Goal: Register for event/course

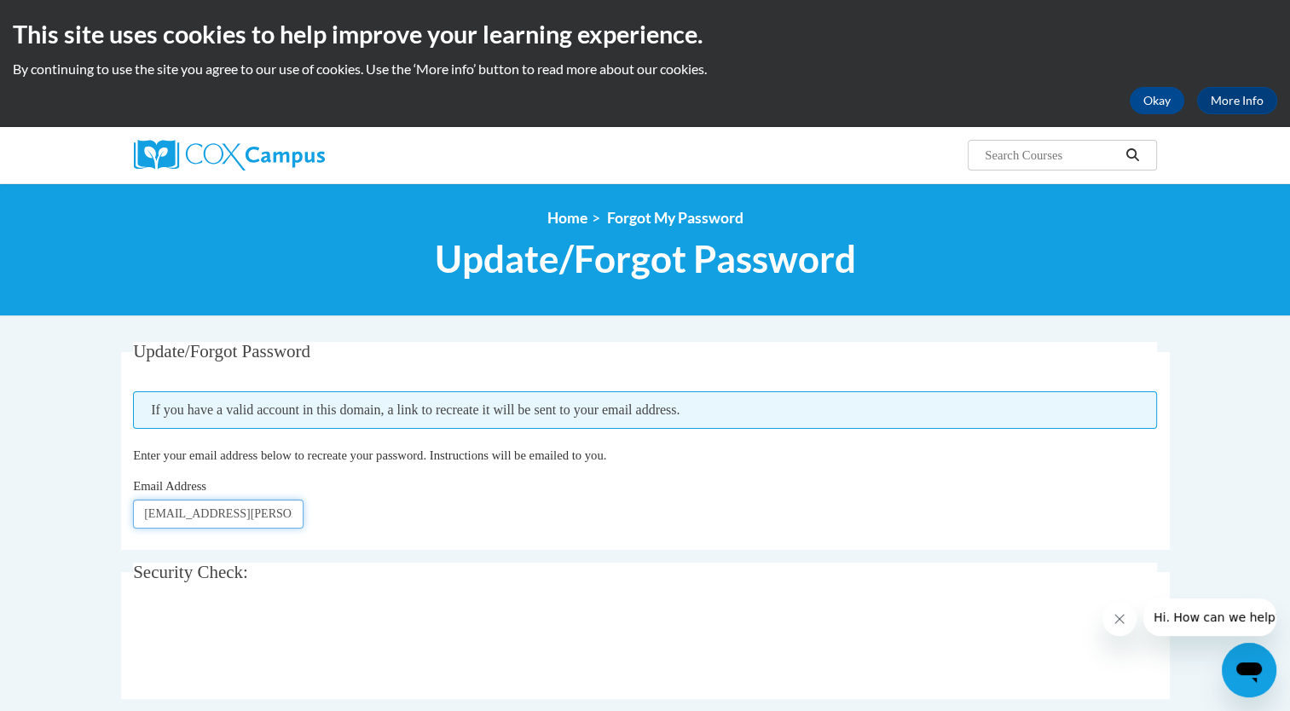
click at [177, 513] on input "cairo.huston@milesaheadcharter.org" at bounding box center [218, 514] width 171 height 29
type input "[EMAIL_ADDRESS][DOMAIN_NAME]"
click at [132, 657] on fieldset "Security Check: Enter the security code + =" at bounding box center [645, 631] width 1049 height 136
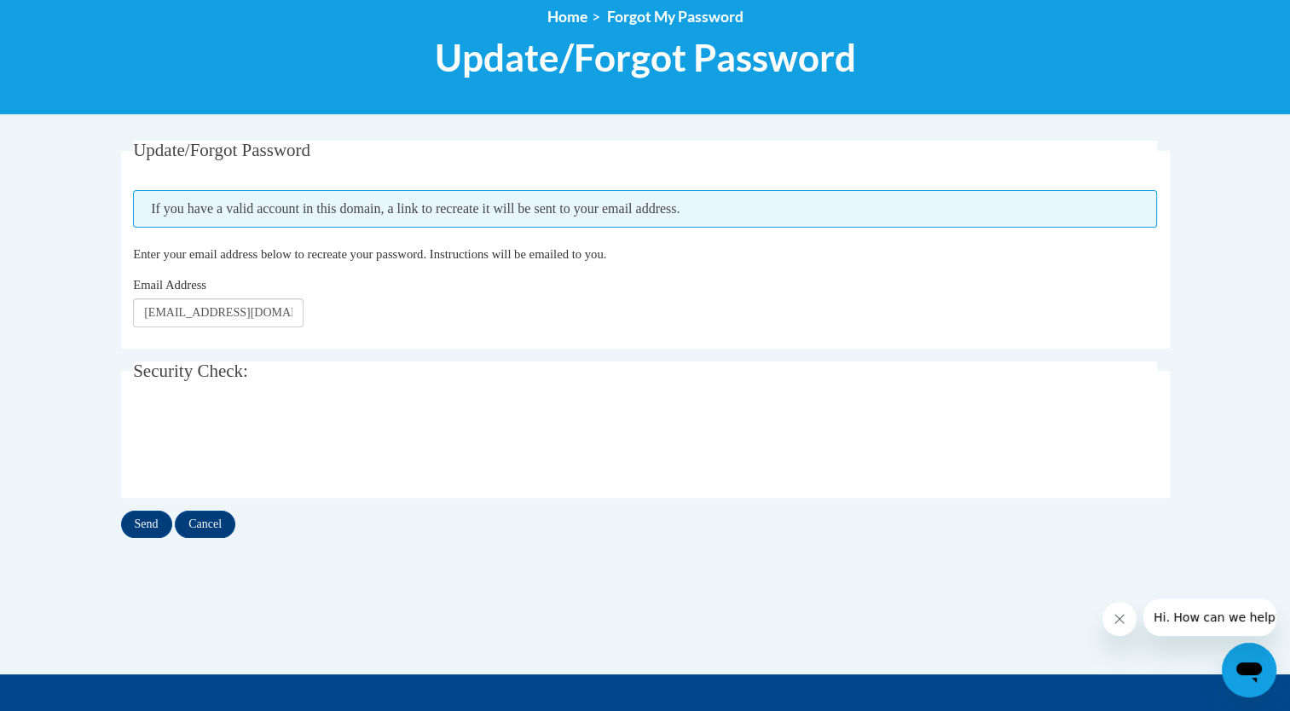
scroll to position [208, 0]
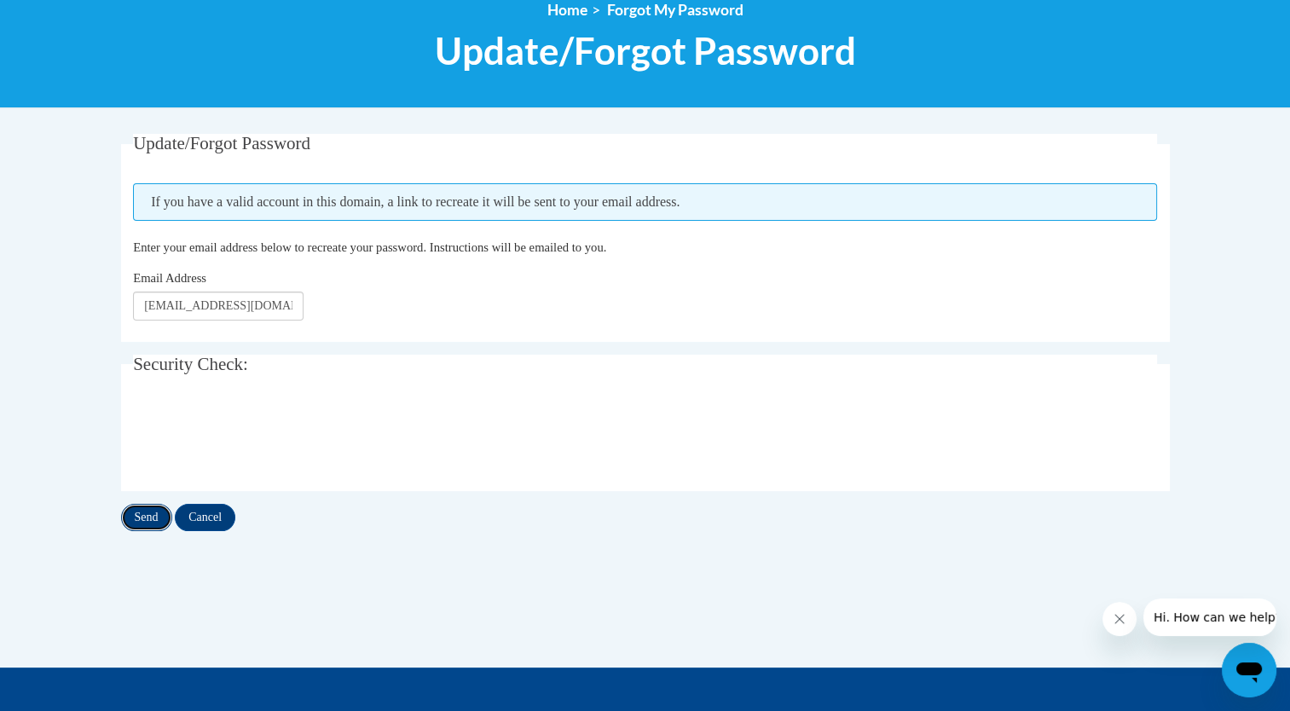
click at [148, 513] on input "Send" at bounding box center [146, 517] width 51 height 27
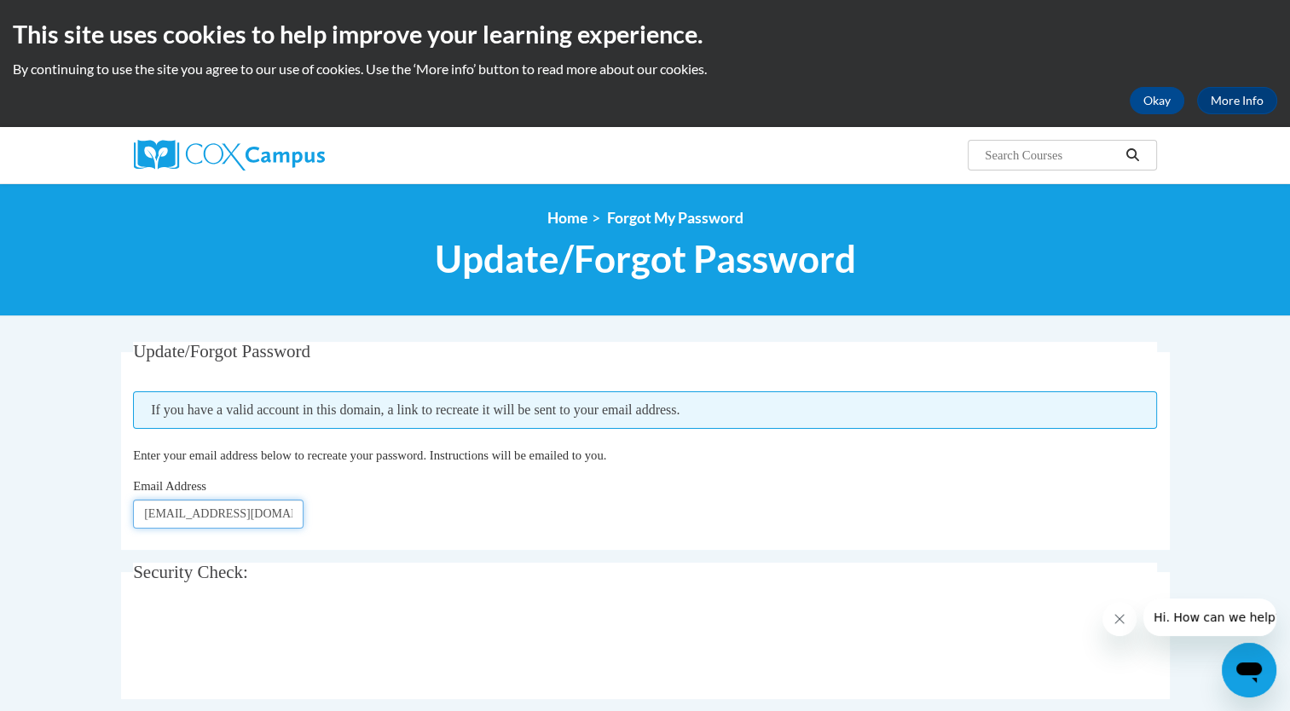
click at [148, 513] on input "[PERSON_NAME][EMAIL_ADDRESS][DOMAIN_NAME]" at bounding box center [218, 514] width 171 height 29
click at [1150, 96] on button "Okay" at bounding box center [1157, 100] width 55 height 27
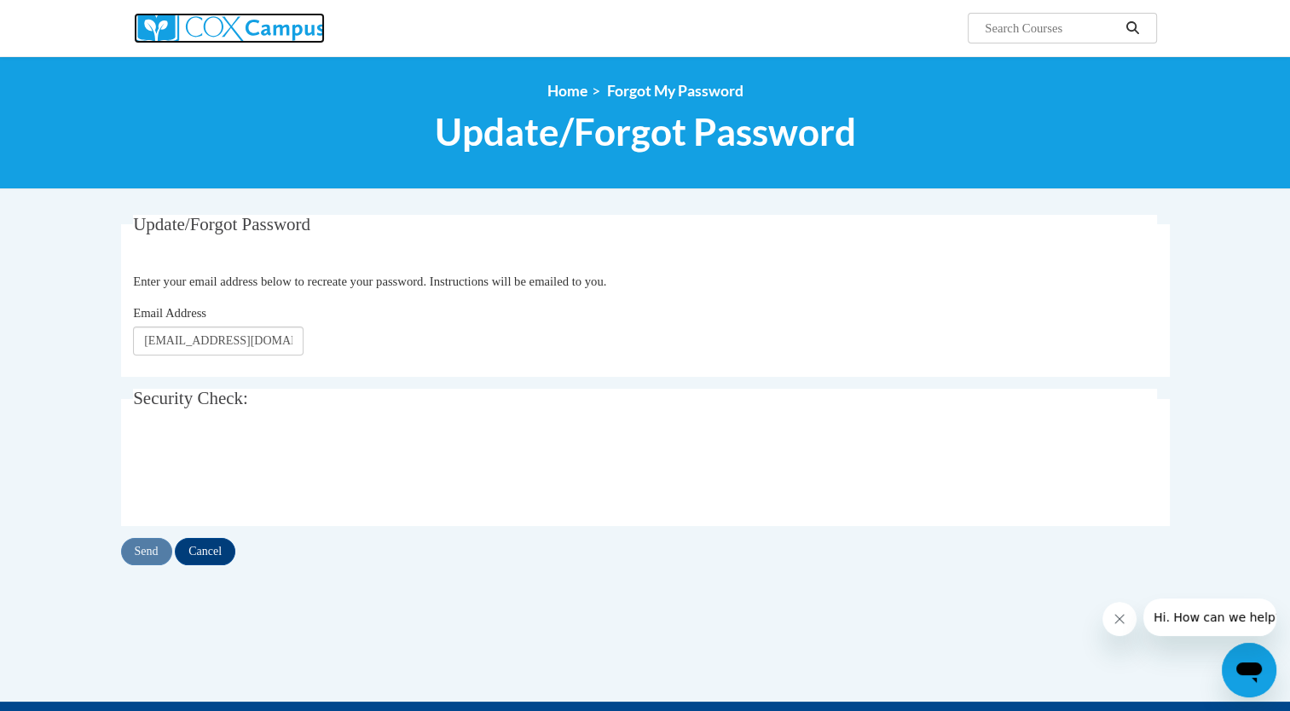
click at [281, 35] on img at bounding box center [229, 28] width 191 height 31
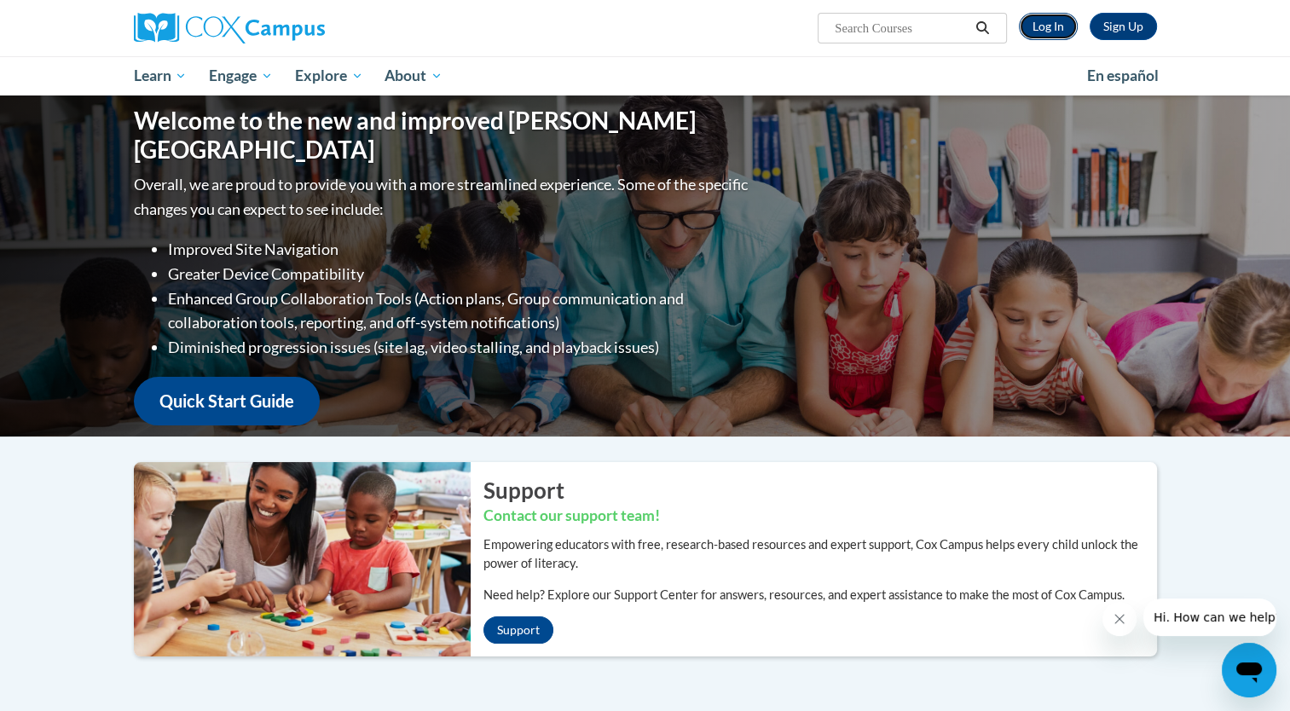
click at [1046, 32] on link "Log In" at bounding box center [1048, 26] width 59 height 27
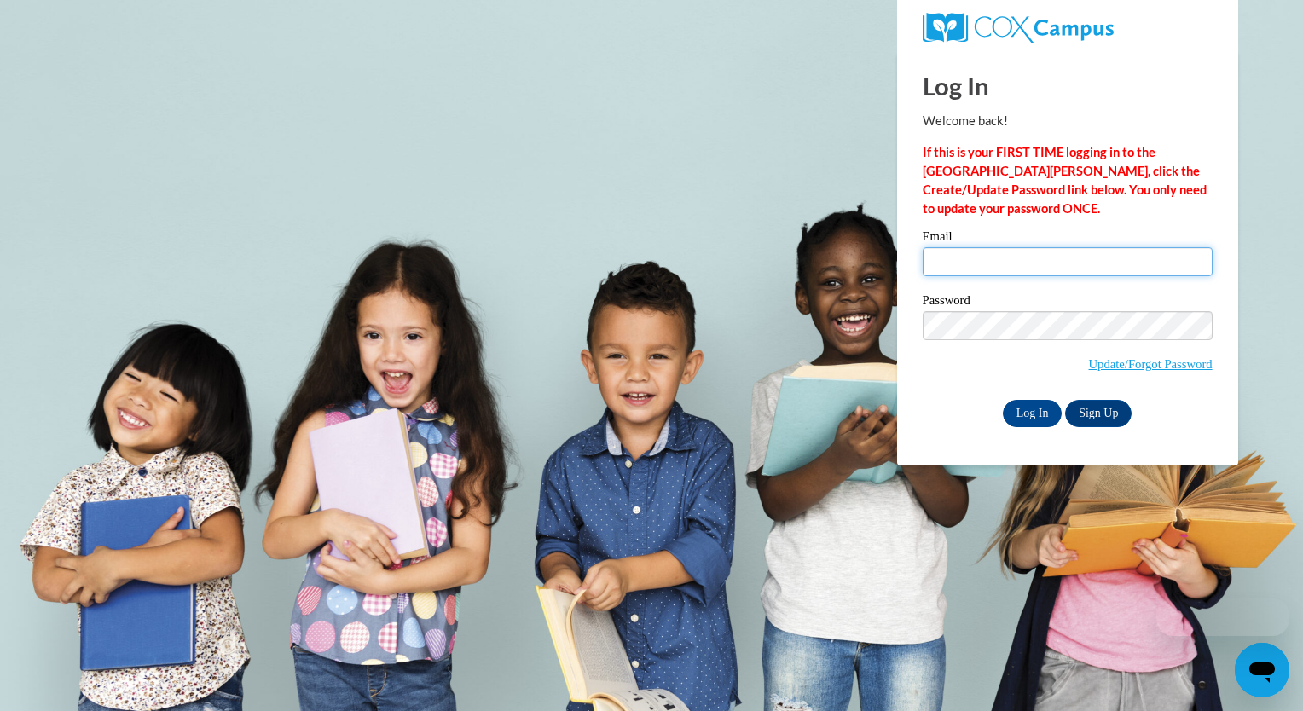
click at [993, 268] on input "Email" at bounding box center [1068, 261] width 290 height 29
type input "tambria.banks@gmail.com"
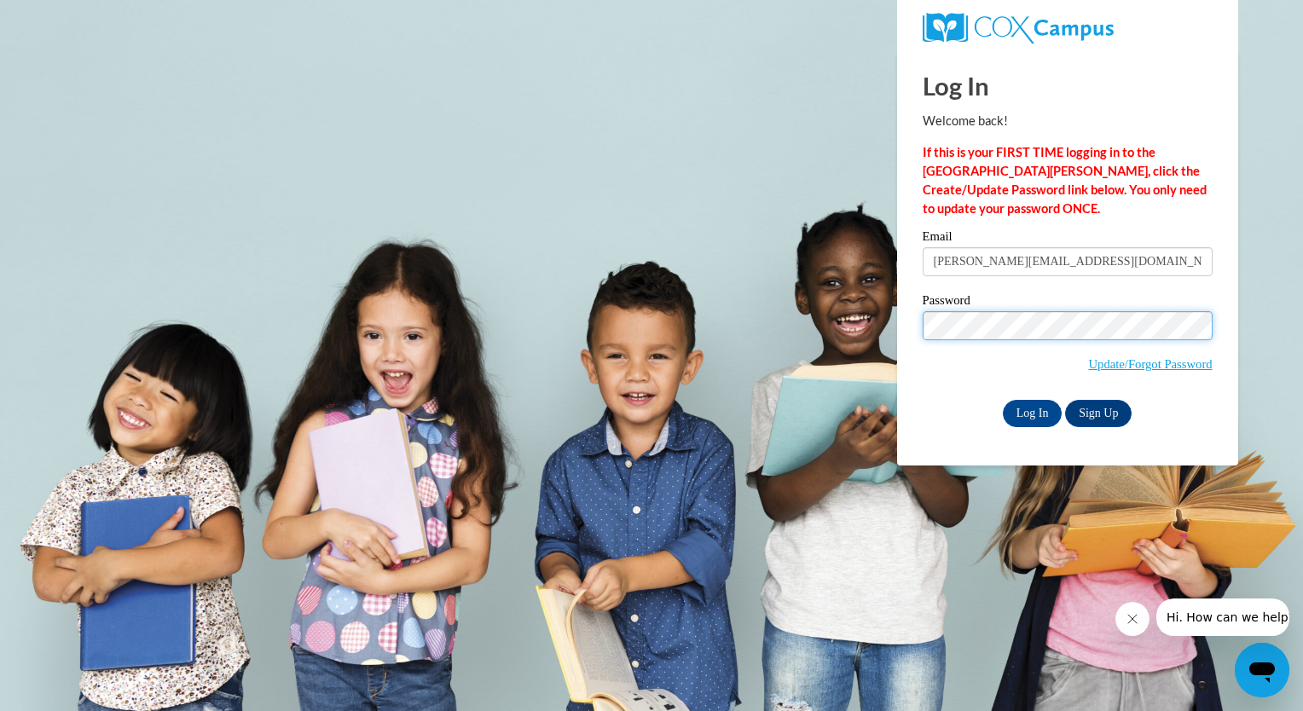
click at [1003, 400] on input "Log In" at bounding box center [1033, 413] width 60 height 27
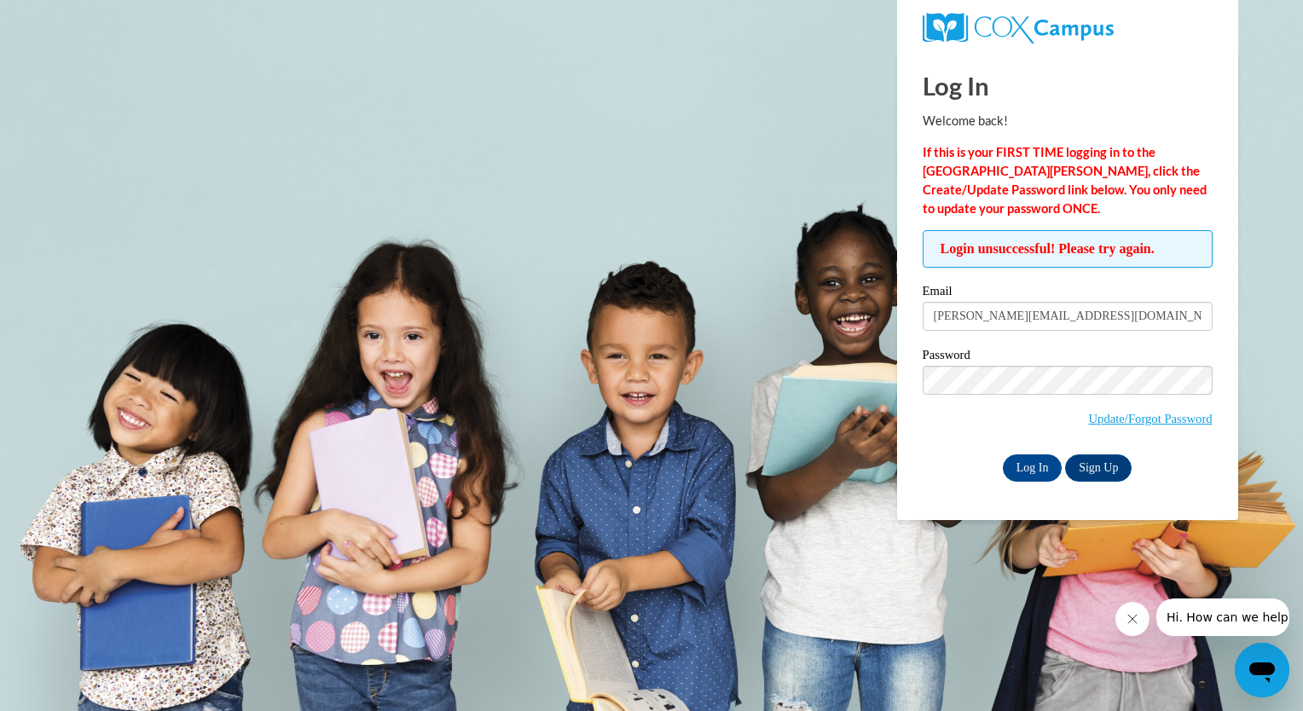
click at [827, 189] on body "Log In Welcome back! If this is your FIRST TIME logging in to the NEW Cox Campu…" at bounding box center [651, 355] width 1303 height 711
click at [1003, 455] on input "Log In" at bounding box center [1033, 468] width 60 height 27
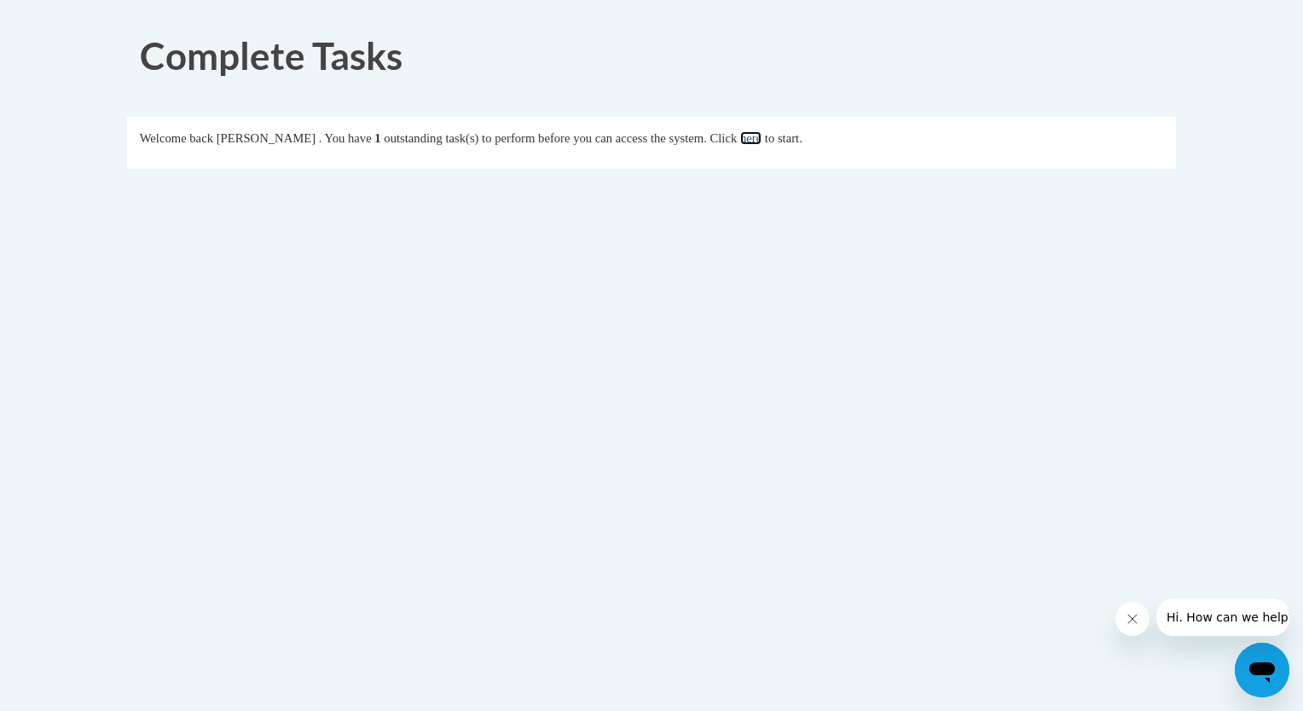
click at [762, 139] on link "here" at bounding box center [750, 138] width 21 height 14
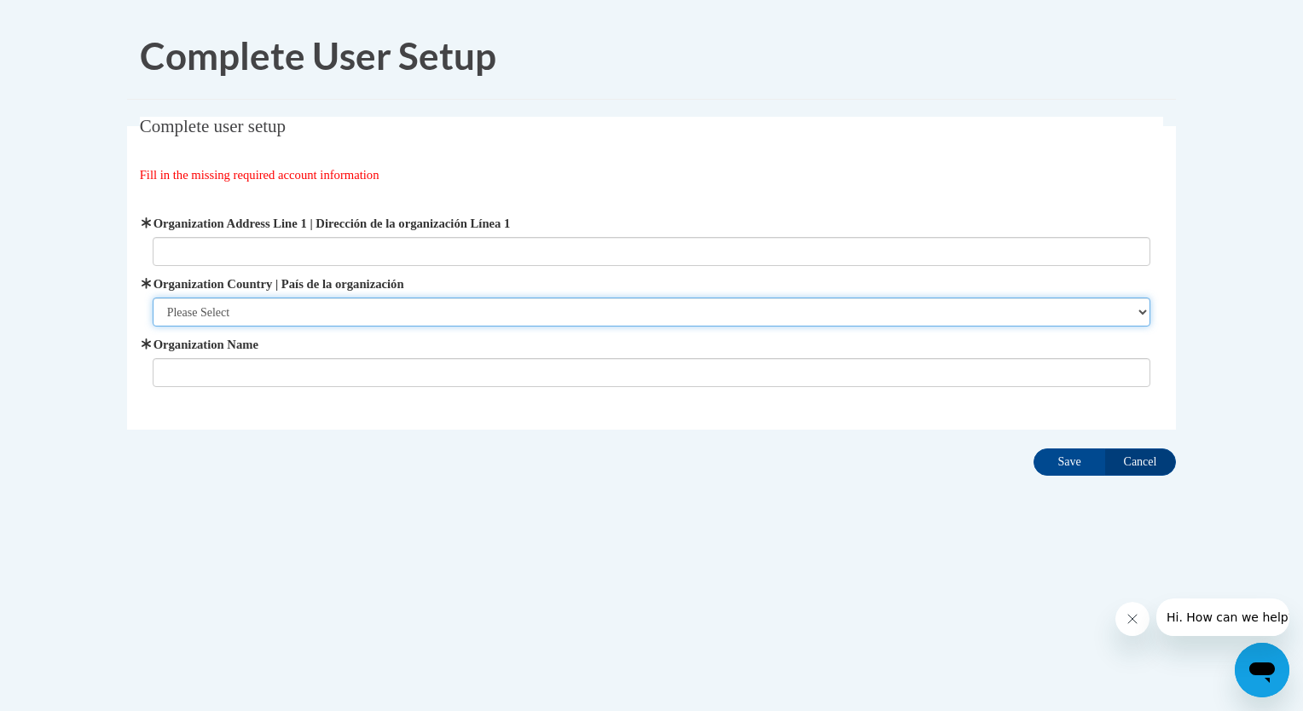
click at [327, 306] on select "Please Select [GEOGRAPHIC_DATA] | [GEOGRAPHIC_DATA] Outside of [GEOGRAPHIC_DATA…" at bounding box center [652, 312] width 999 height 29
select select "ad49bcad-a171-4b2e-b99c-48b446064914"
click at [153, 298] on select "Please Select [GEOGRAPHIC_DATA] | [GEOGRAPHIC_DATA] Outside of [GEOGRAPHIC_DATA…" at bounding box center [652, 312] width 999 height 29
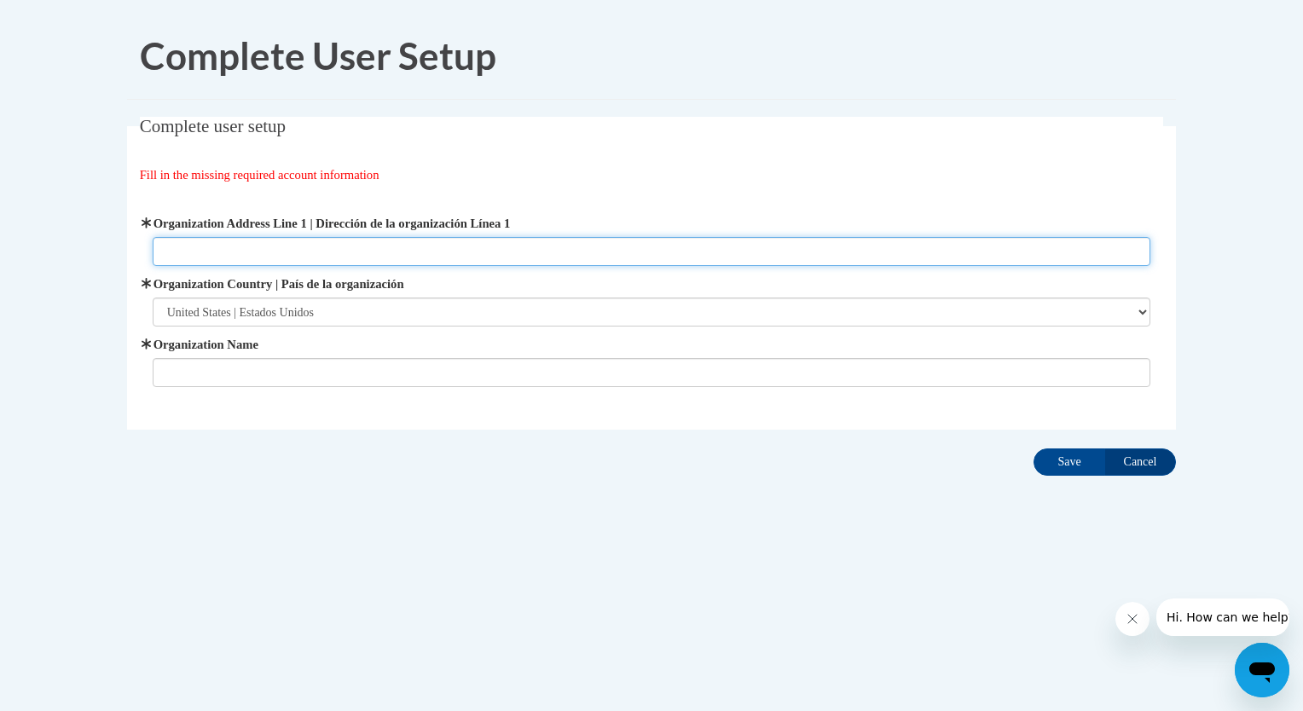
click at [230, 249] on input "Organization Address Line 1 | Dirección de la organización Línea 1" at bounding box center [652, 251] width 999 height 29
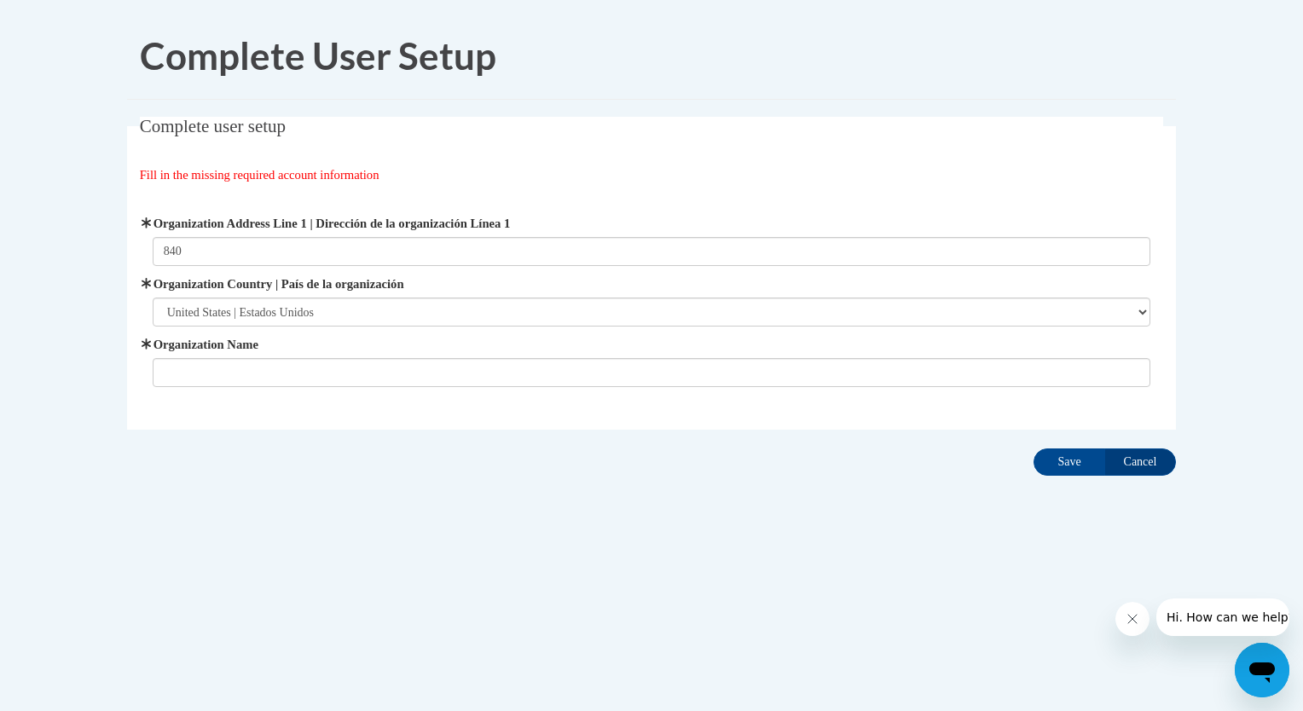
click at [215, 355] on span "Organization Name" at bounding box center [652, 361] width 999 height 52
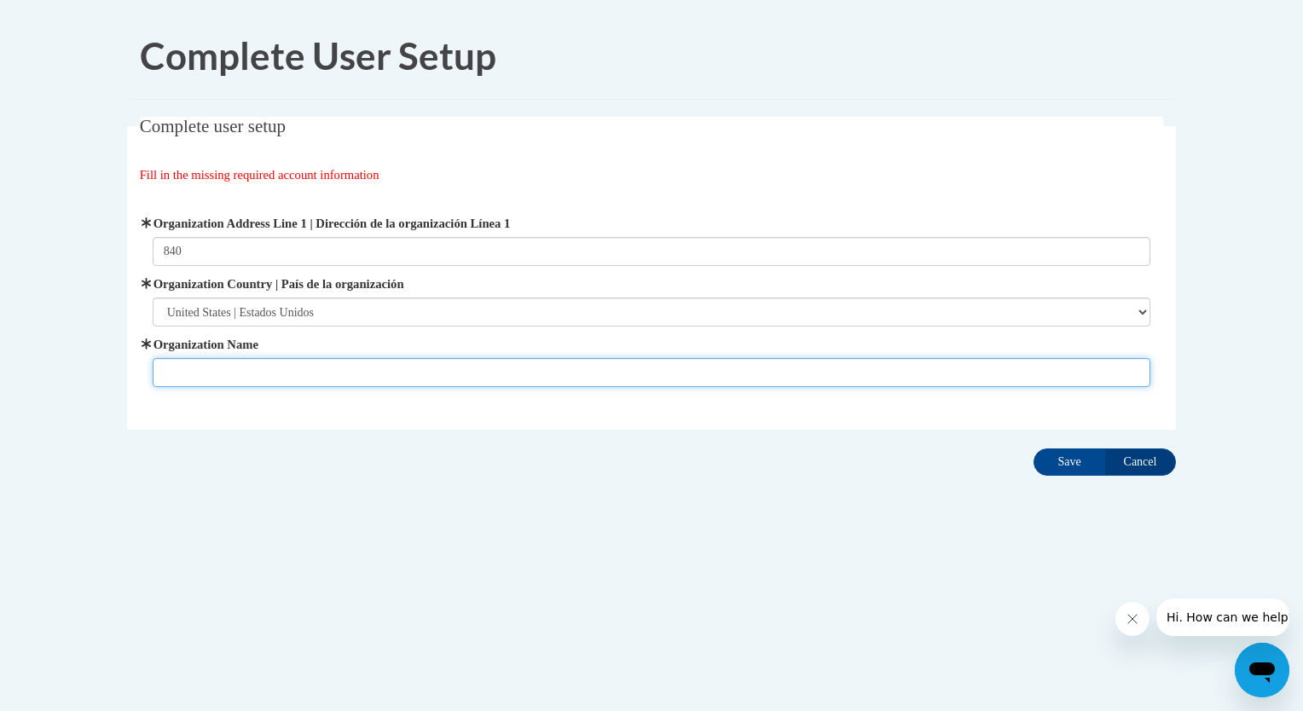
click at [200, 382] on input "Organization Name" at bounding box center [652, 372] width 999 height 29
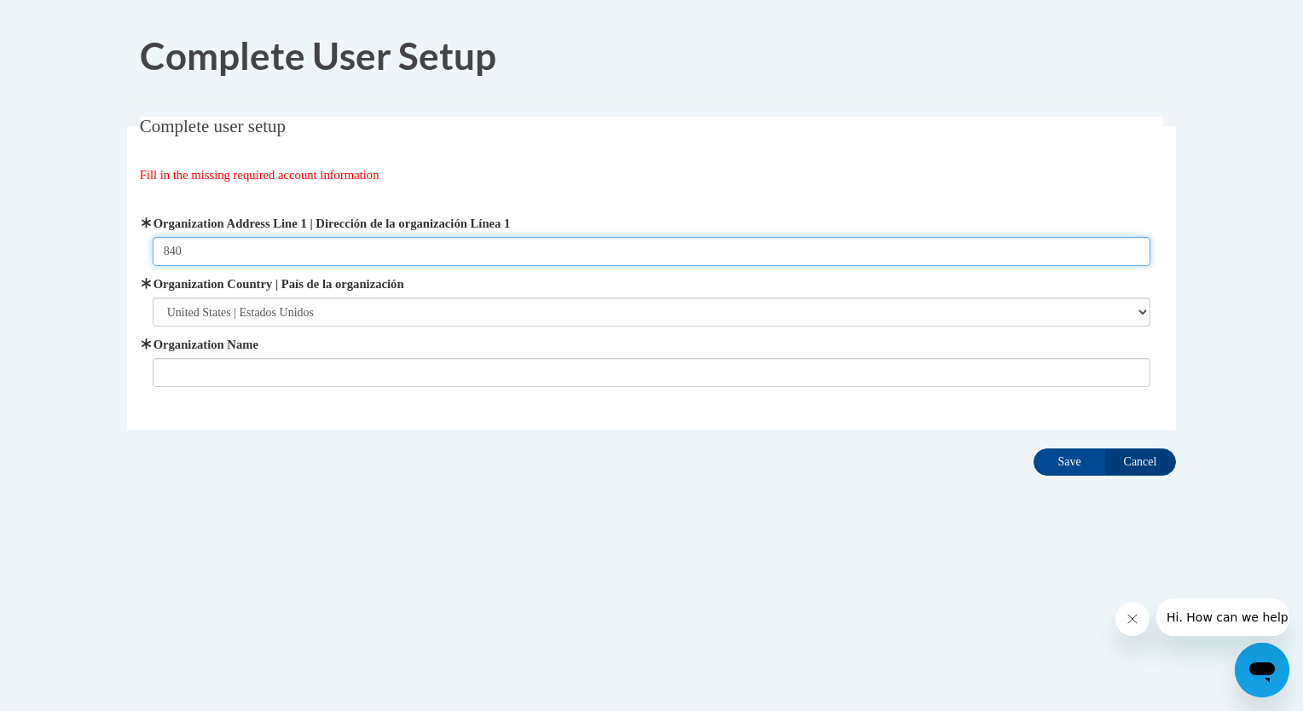
click at [204, 260] on input "840" at bounding box center [652, 251] width 999 height 29
type input "[STREET_ADDRESS][PERSON_NAME]"
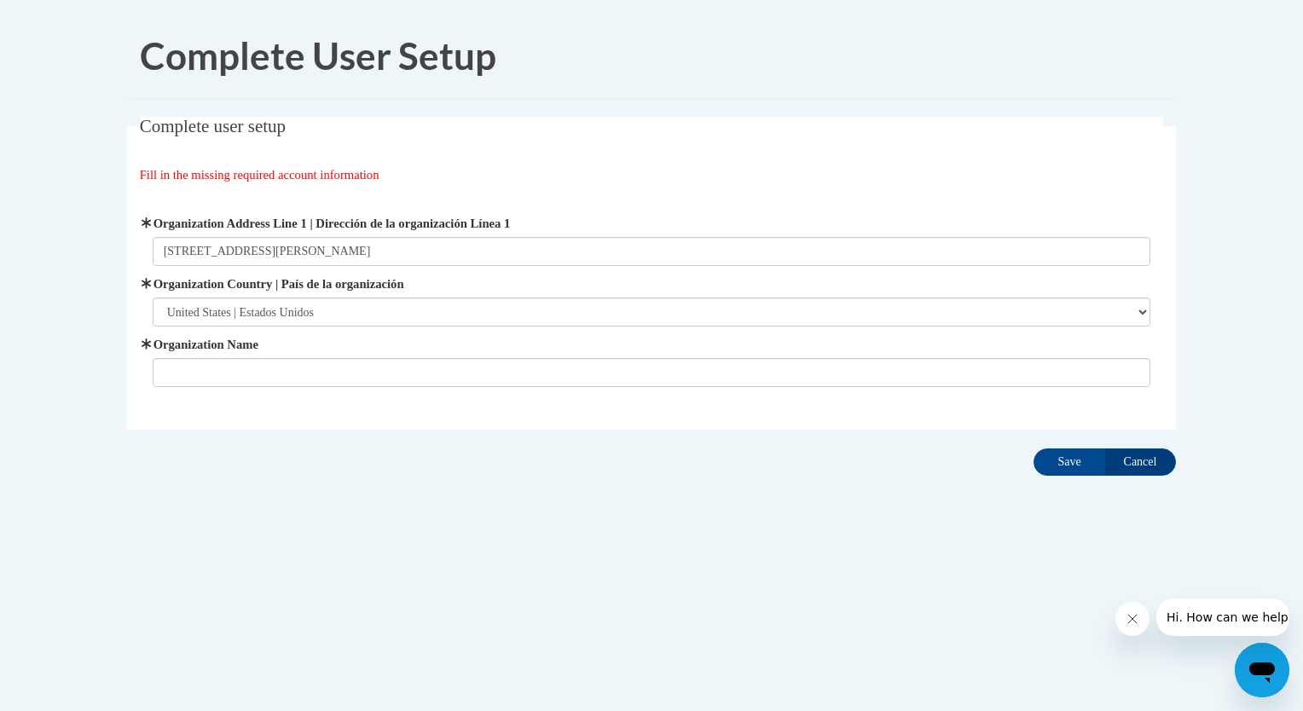
click at [347, 390] on div "Organization Address Line 1 | Dirección de la organización Línea 1 [STREET_ADDR…" at bounding box center [652, 301] width 1024 height 216
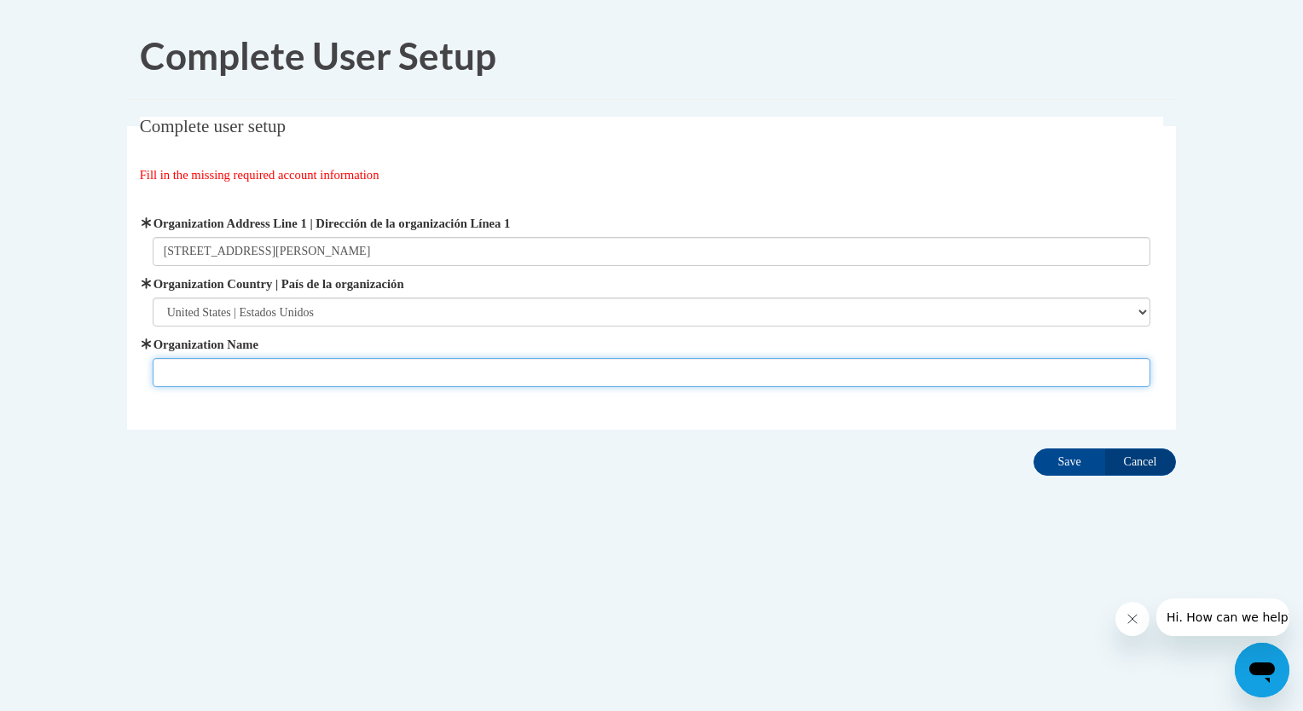
click at [333, 377] on input "Organization Name" at bounding box center [652, 372] width 999 height 29
type input "TamB Consulting LLC"
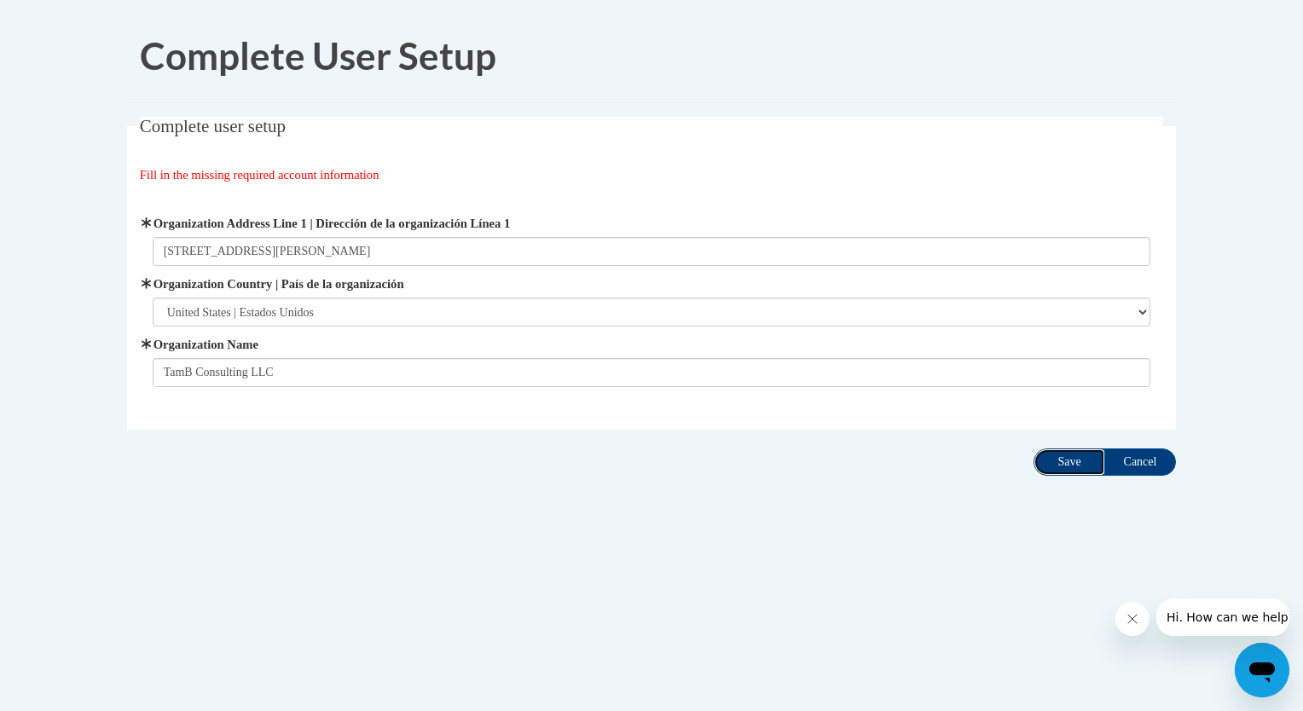
click at [1081, 473] on input "Save" at bounding box center [1070, 462] width 72 height 27
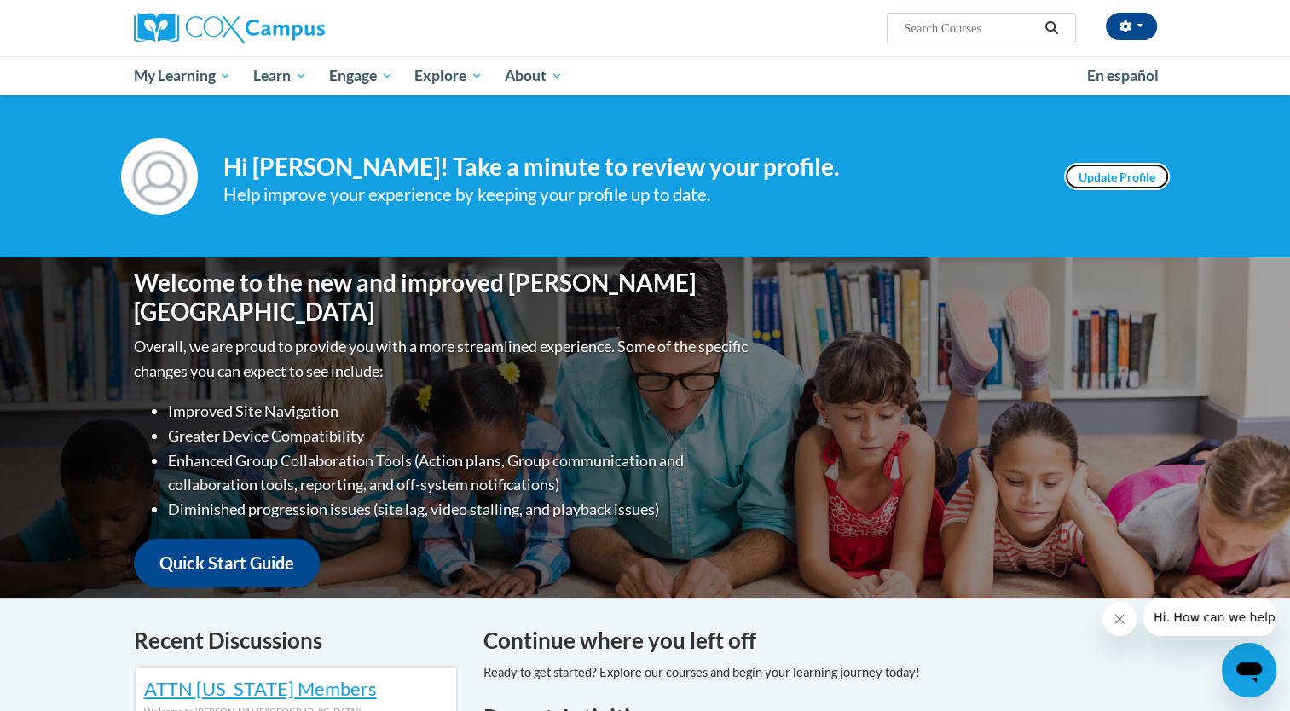
click at [1117, 168] on link "Update Profile" at bounding box center [1117, 176] width 106 height 27
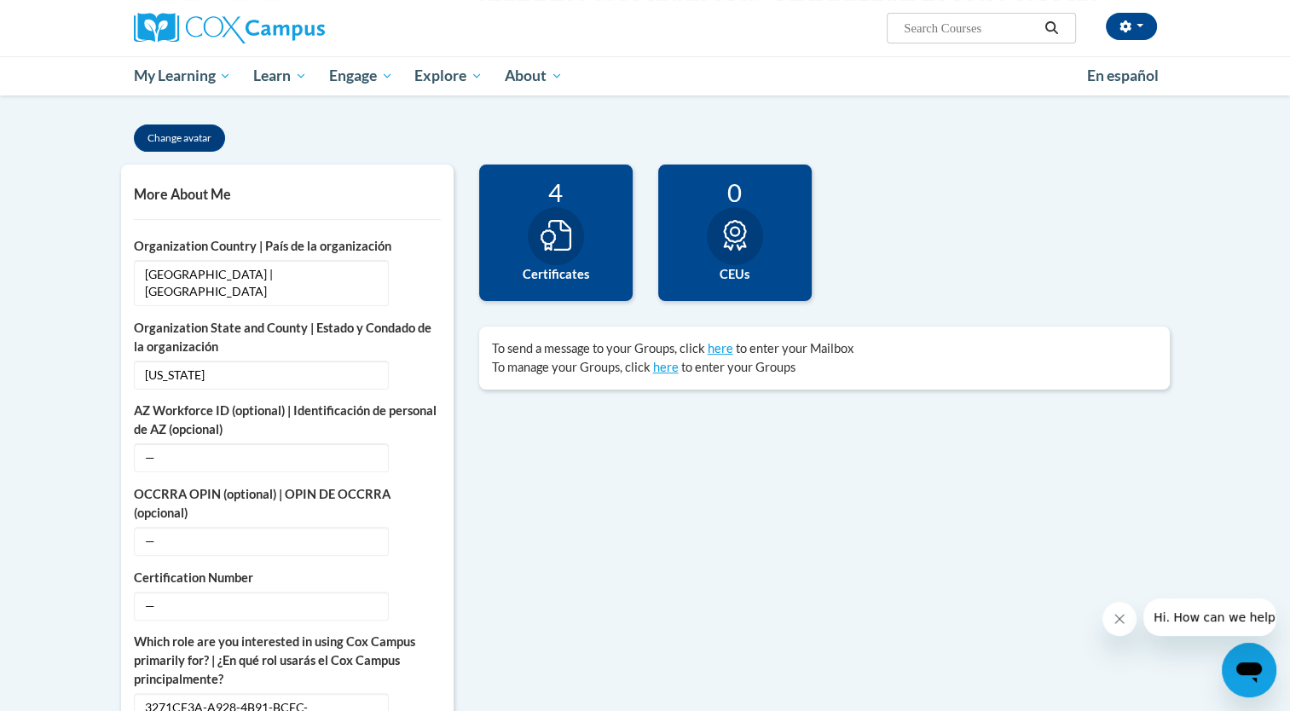
scroll to position [327, 0]
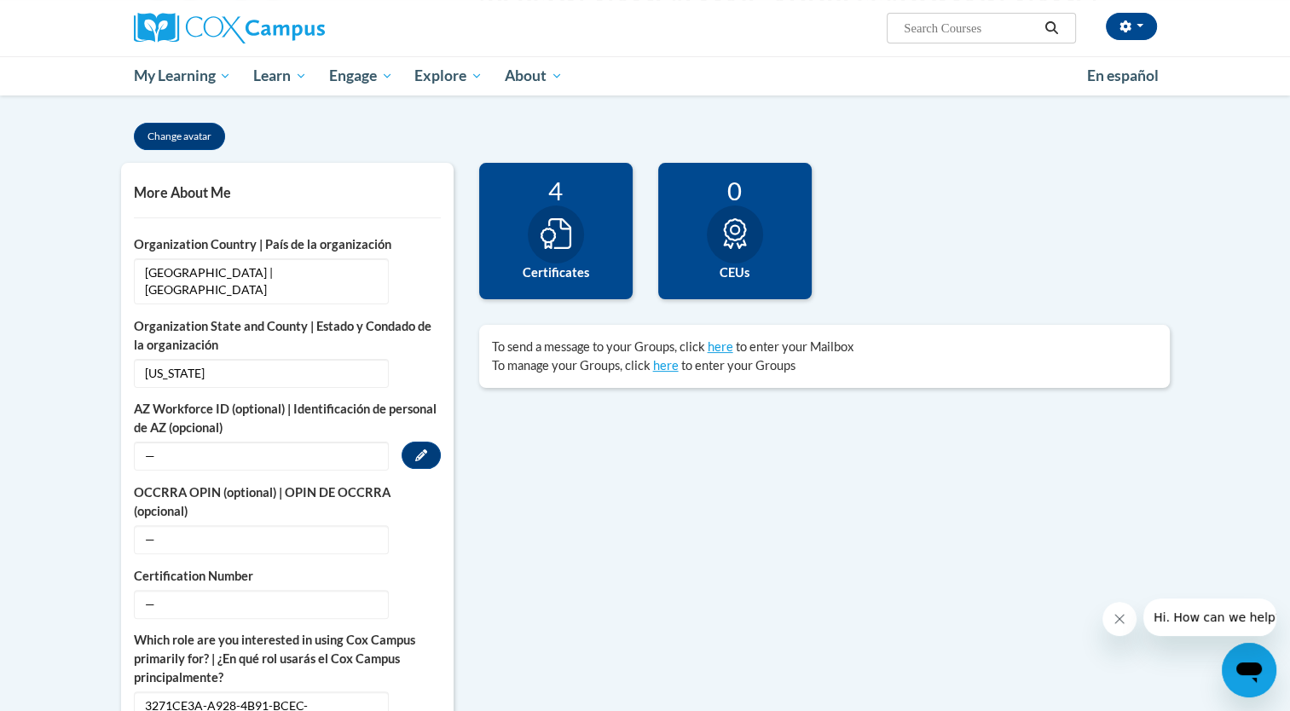
click at [212, 442] on span "—" at bounding box center [261, 456] width 255 height 29
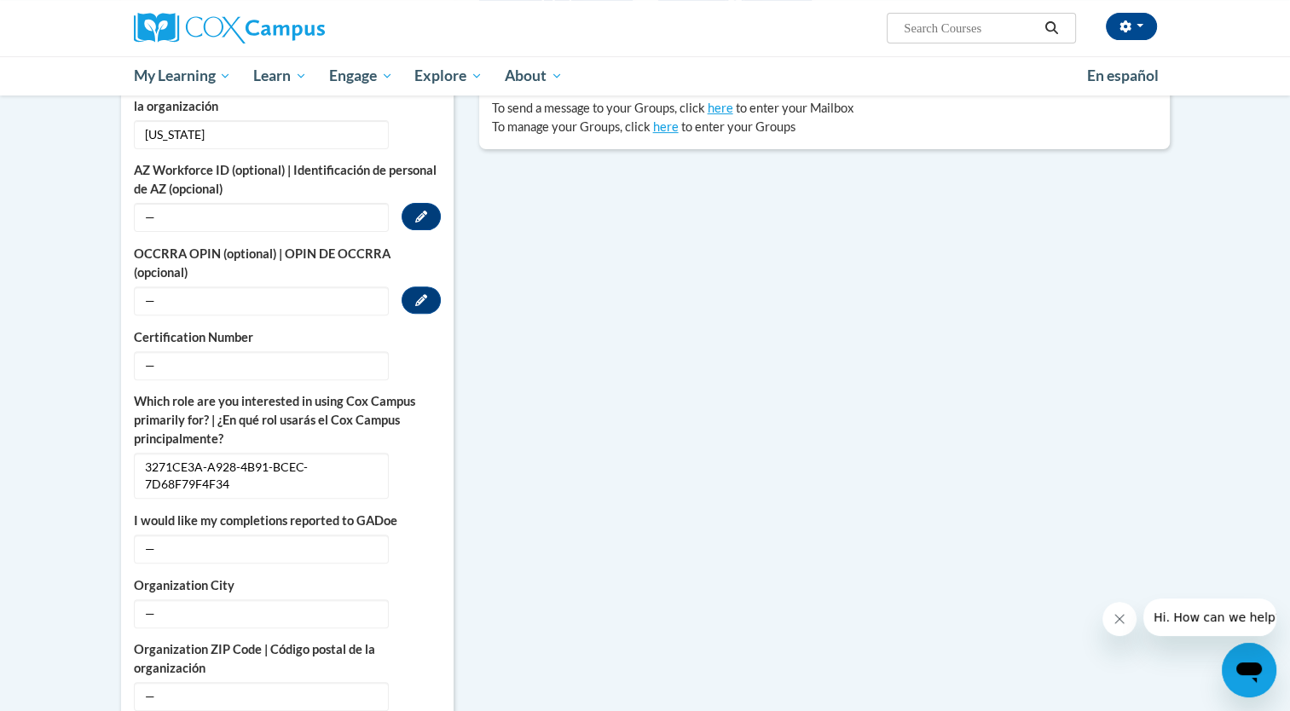
scroll to position [569, 0]
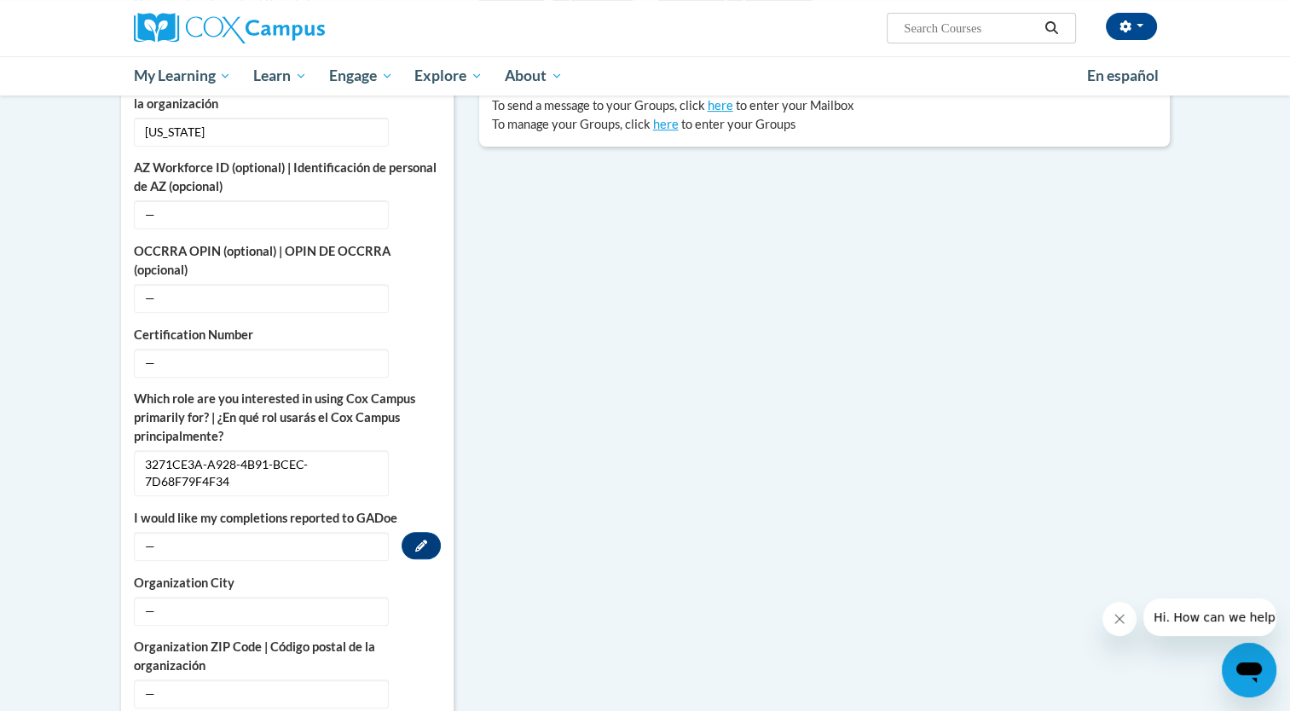
click at [327, 532] on span "—" at bounding box center [261, 546] width 255 height 29
click at [246, 349] on span "—" at bounding box center [261, 363] width 255 height 29
click at [413, 349] on button "Edit" at bounding box center [421, 362] width 39 height 27
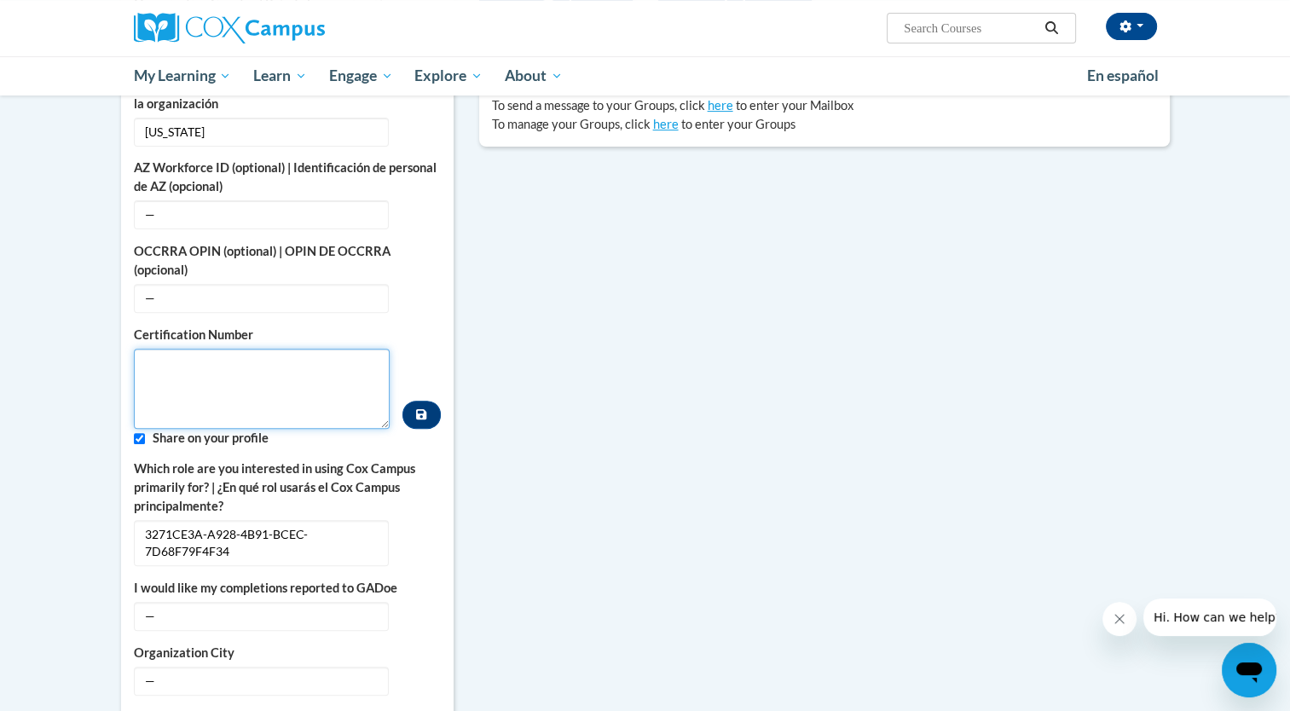
click at [230, 373] on textarea "Custom profile fields" at bounding box center [262, 389] width 257 height 80
paste textarea "1210204"
type textarea "1210204"
click at [63, 377] on body "Tambria Banks (America/New_York UTC-04:00) My Profile Inbox My Transcripts Log …" at bounding box center [645, 489] width 1290 height 2117
click at [419, 409] on icon "Custom profile fields" at bounding box center [421, 415] width 10 height 12
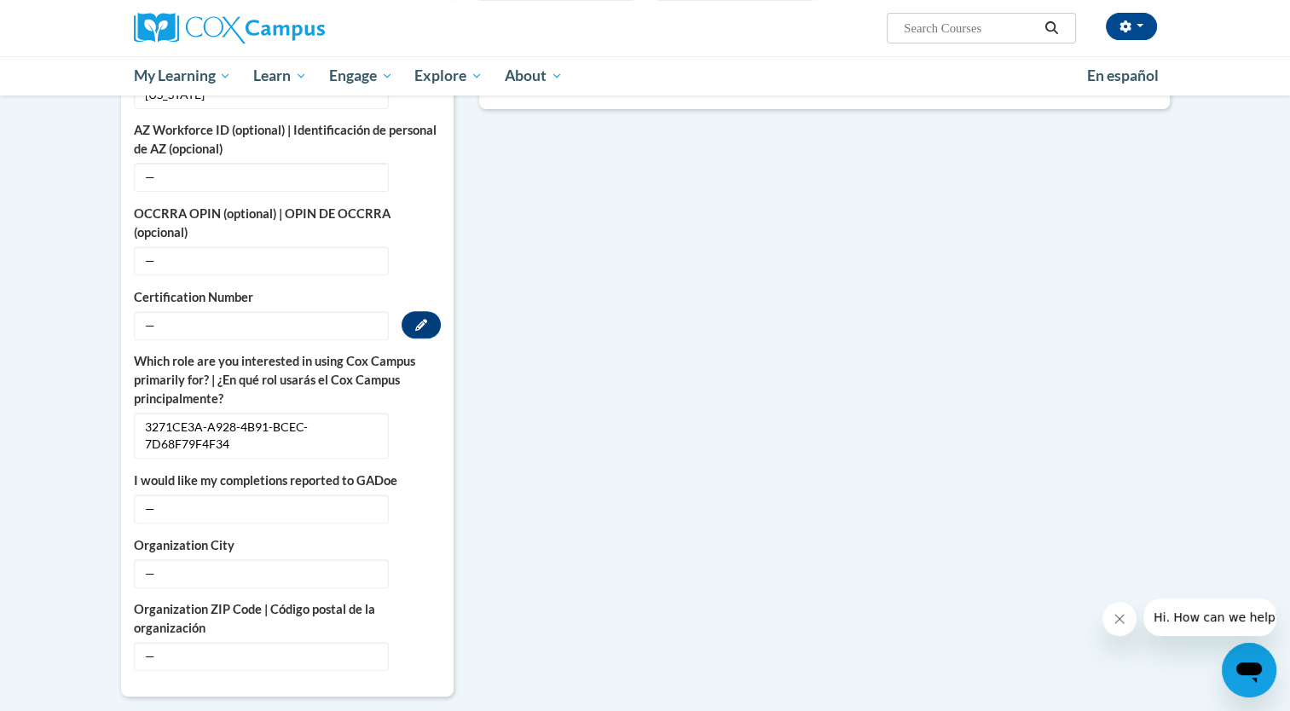
scroll to position [609, 0]
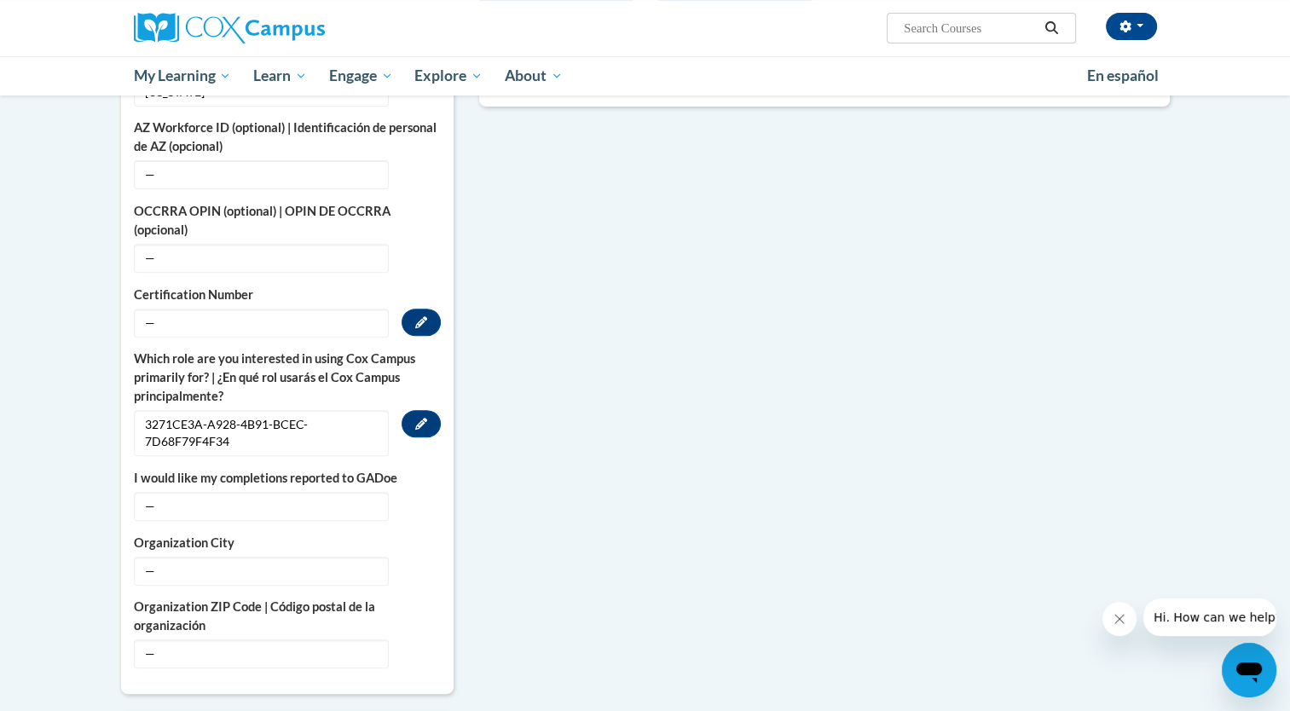
click at [290, 410] on span "3271CE3A-A928-4B91-BCEC-7D68F79F4F34" at bounding box center [261, 433] width 255 height 46
click at [420, 418] on icon "Custom profile fields" at bounding box center [421, 424] width 12 height 12
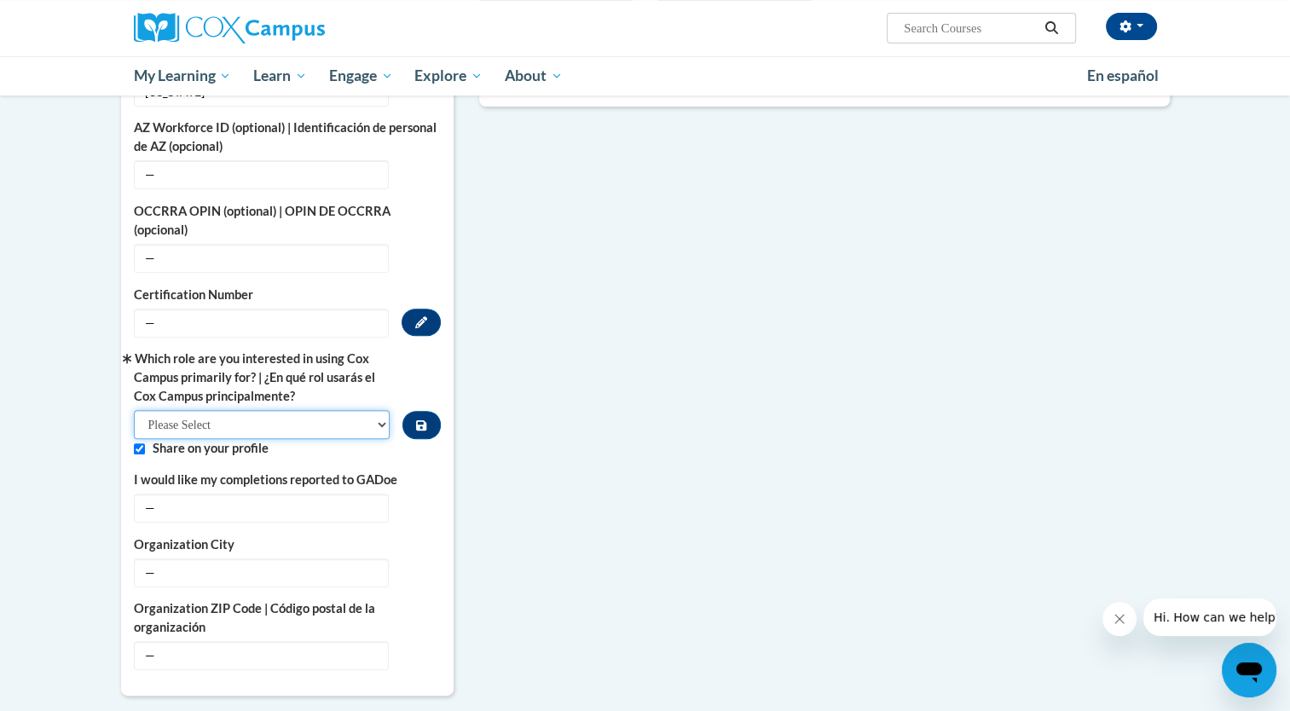
click at [332, 410] on select "Please Select College/University | Colegio/Universidad Community/Nonprofit Part…" at bounding box center [262, 424] width 257 height 29
select select "fbf2d438-af2f-41f8-98f1-81c410e29de3"
click at [134, 410] on select "Please Select College/University | Colegio/Universidad Community/Nonprofit Part…" at bounding box center [262, 424] width 257 height 29
click at [413, 411] on button "Custom profile fields" at bounding box center [422, 425] width 38 height 28
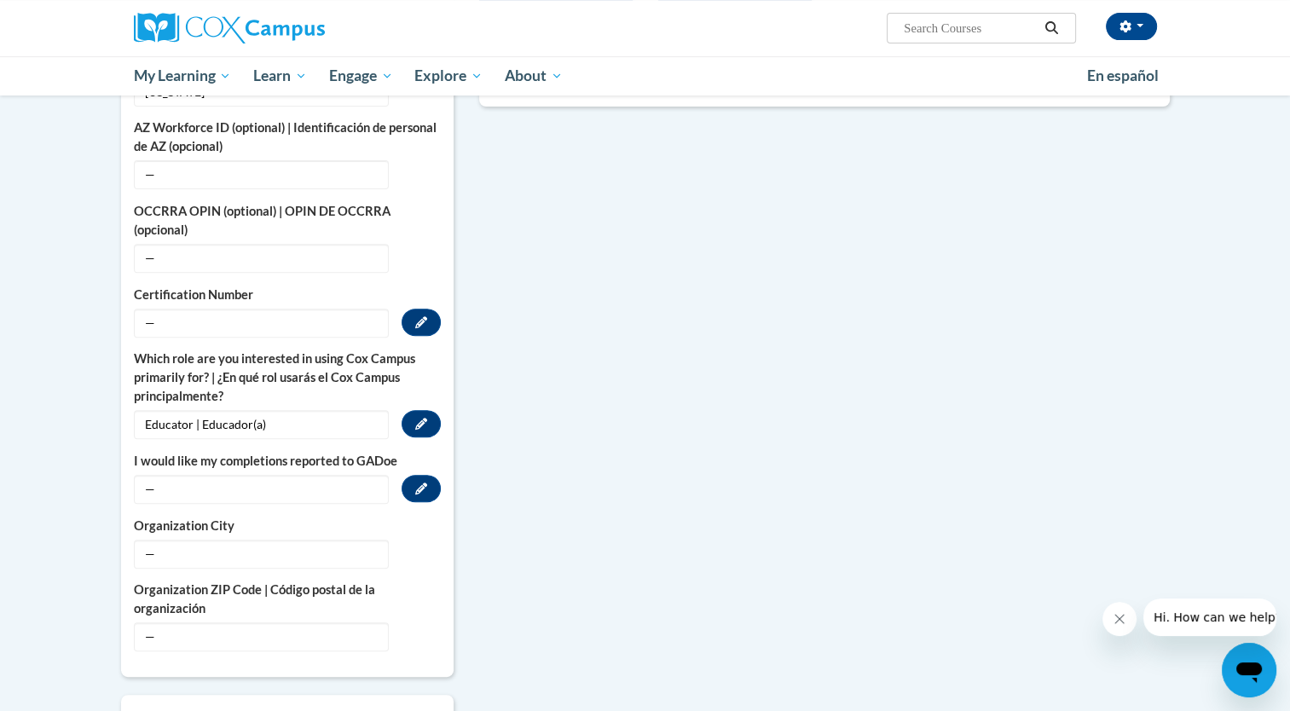
click at [305, 475] on span "—" at bounding box center [261, 489] width 255 height 29
click at [413, 475] on button "Edit" at bounding box center [421, 488] width 39 height 27
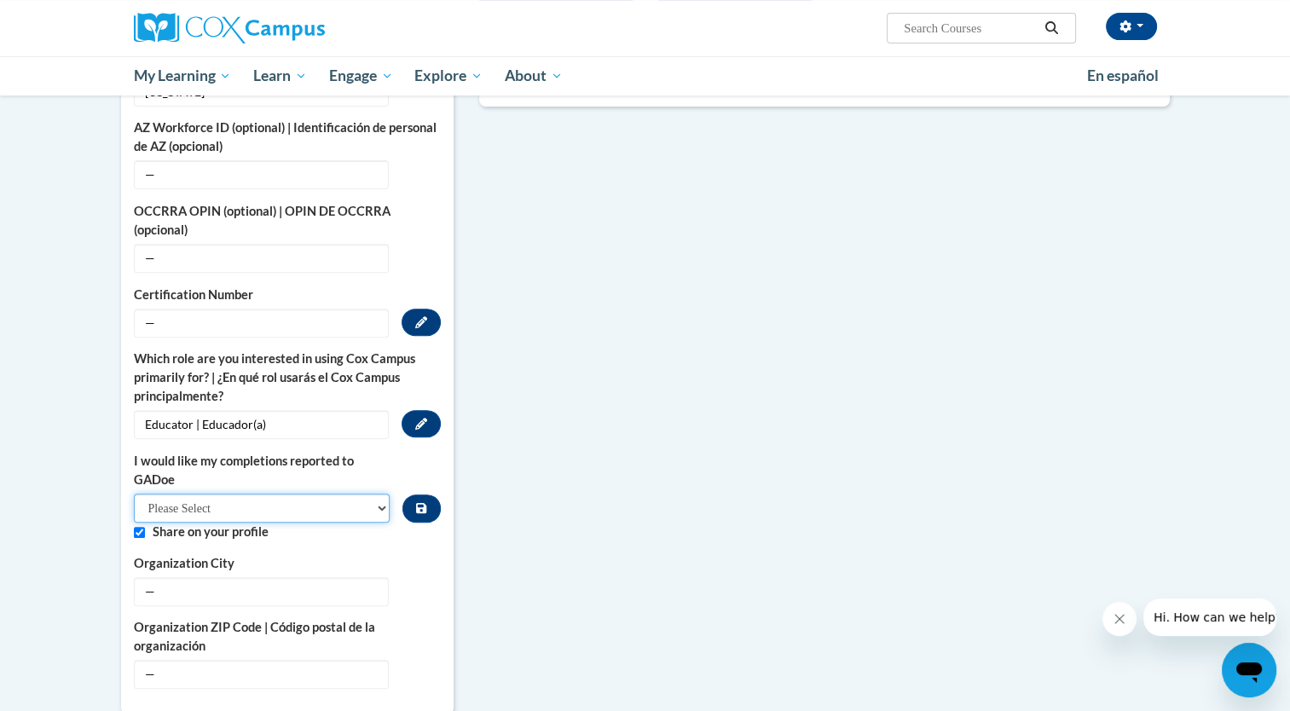
click at [371, 494] on select "Please Select Yes No" at bounding box center [262, 508] width 257 height 29
select select "603ba6f8-c7dd-435b-84cd-d4c8cfb77024"
click at [134, 494] on select "Please Select Yes No" at bounding box center [262, 508] width 257 height 29
click at [413, 495] on button "Custom profile fields" at bounding box center [422, 509] width 38 height 28
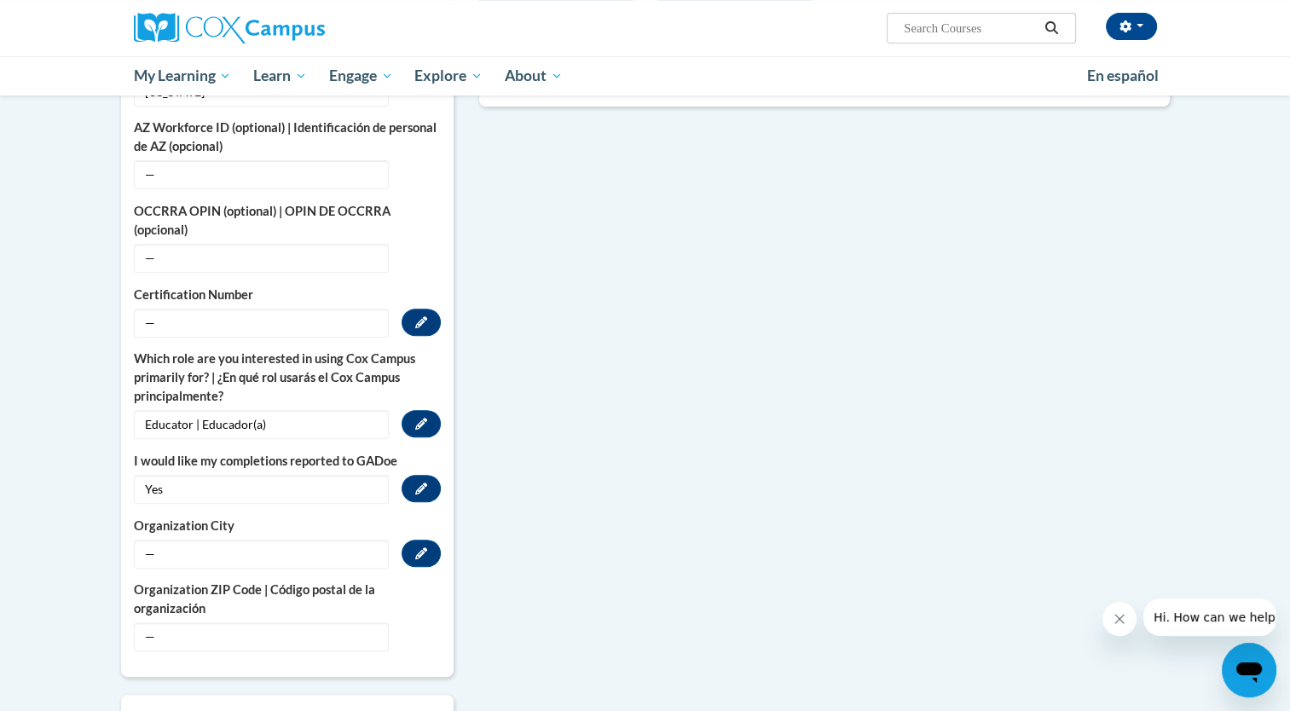
click at [319, 517] on label "Organization City" at bounding box center [287, 526] width 307 height 19
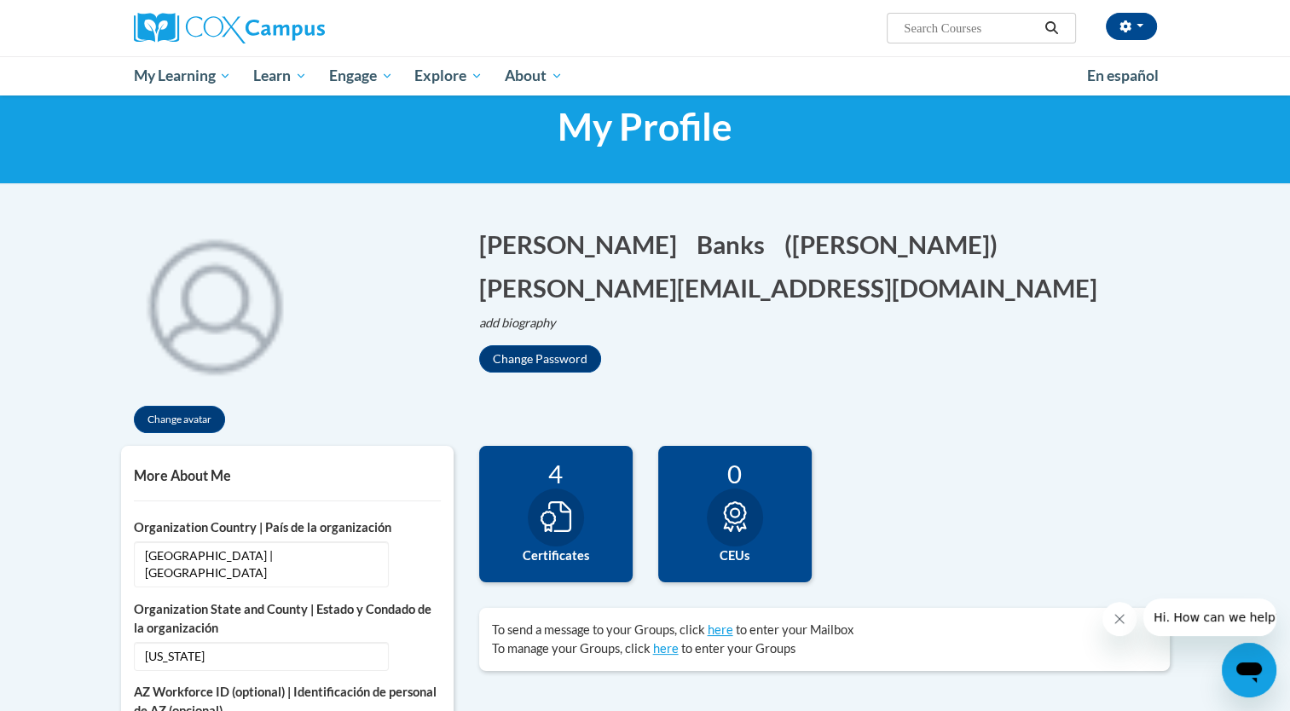
scroll to position [0, 0]
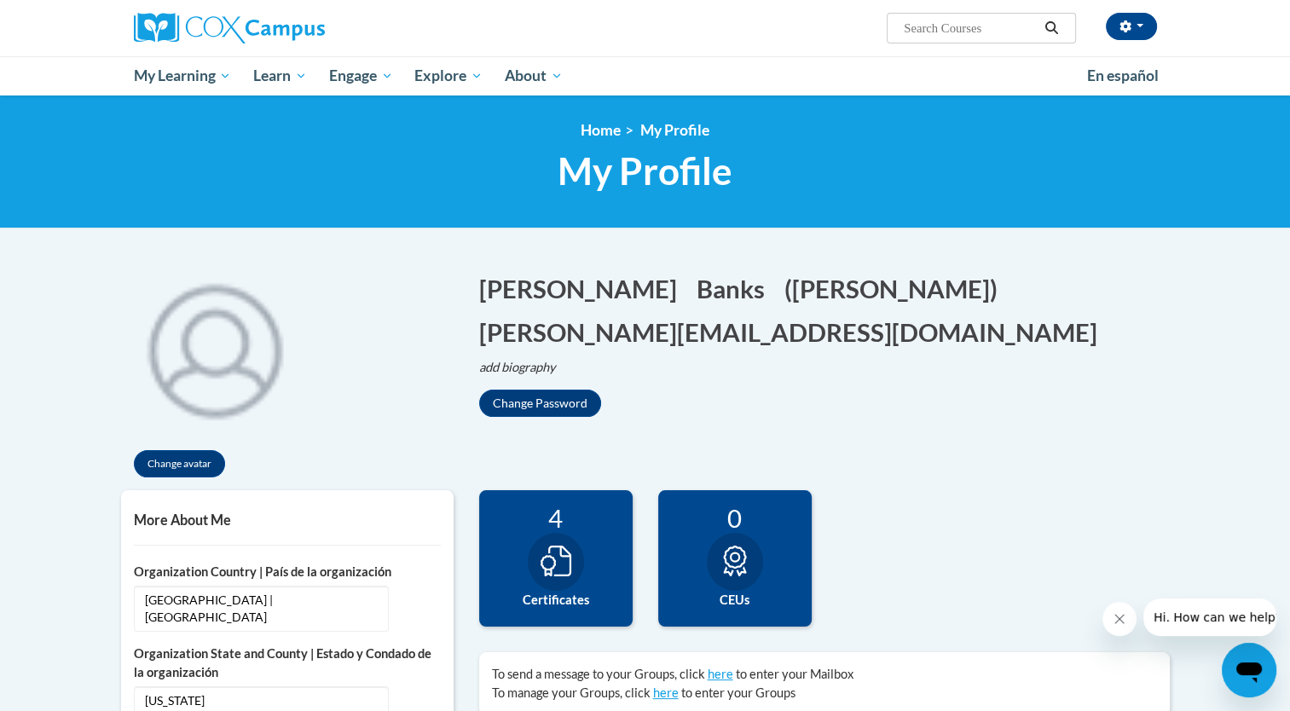
click at [531, 560] on div at bounding box center [556, 562] width 56 height 58
click at [582, 529] on div "4" at bounding box center [556, 518] width 128 height 30
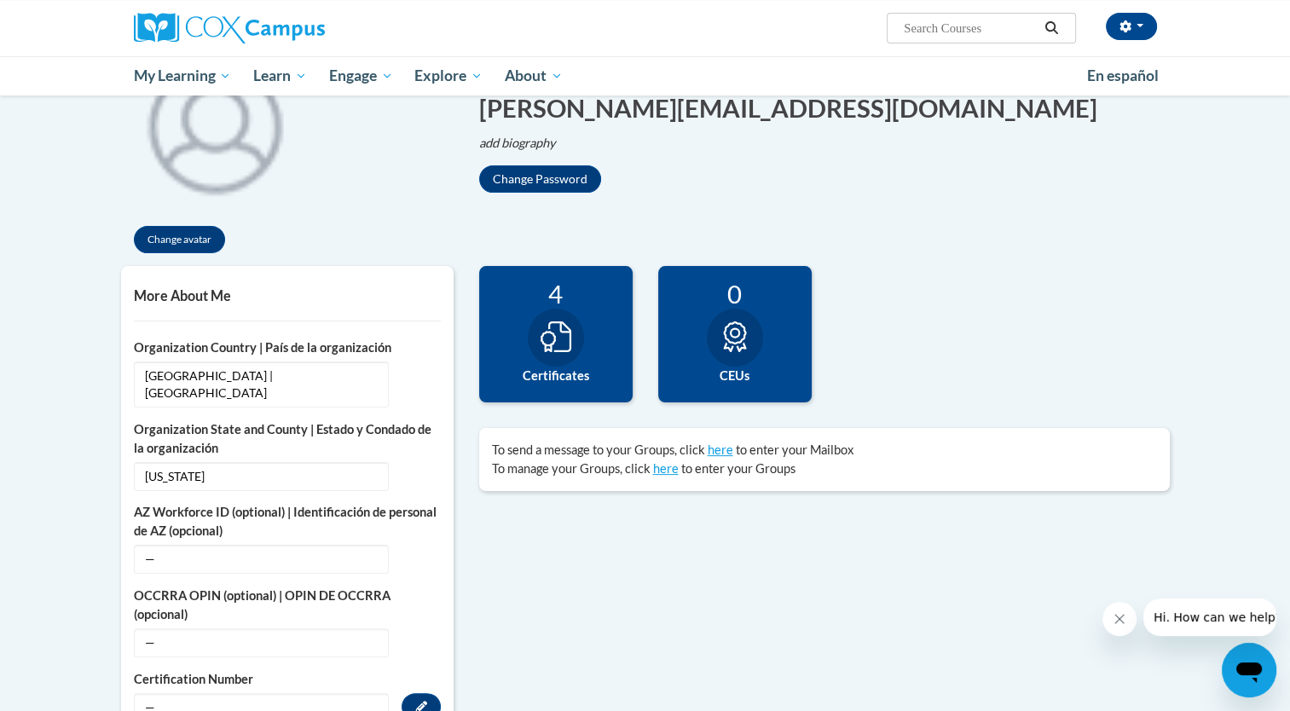
scroll to position [235, 0]
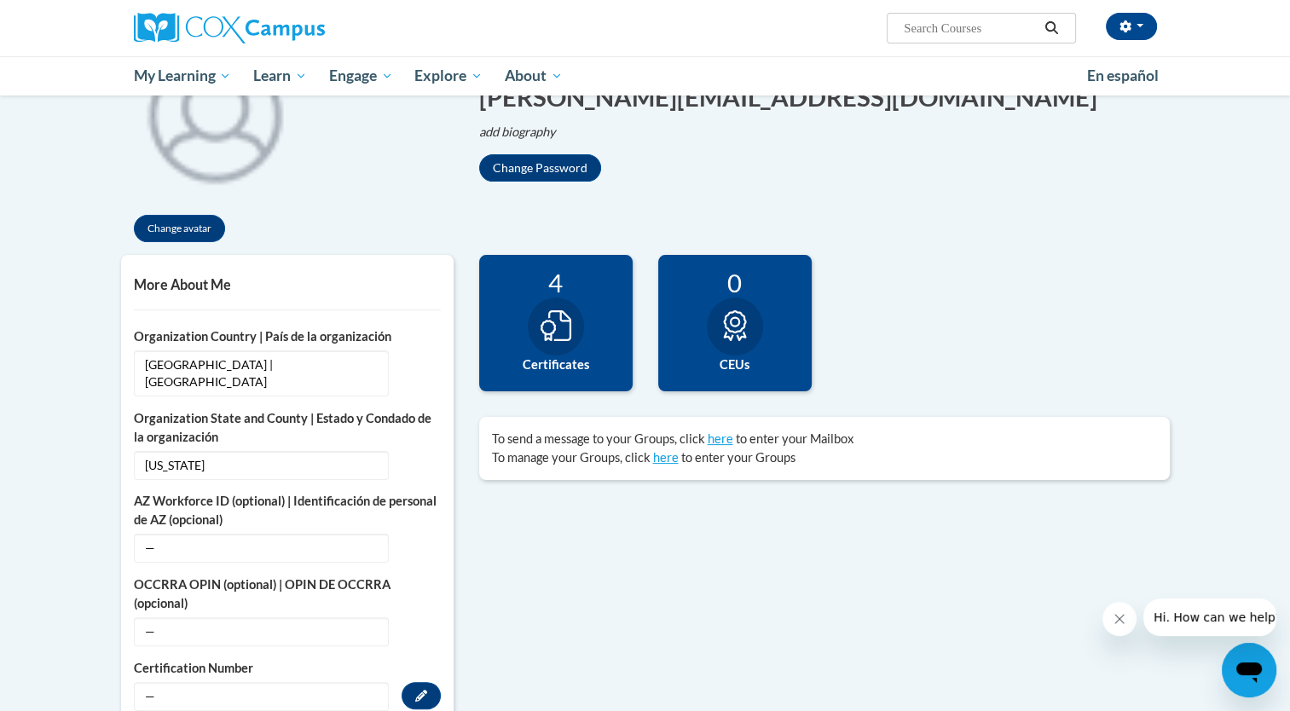
click at [560, 362] on label "Certificates" at bounding box center [556, 365] width 128 height 19
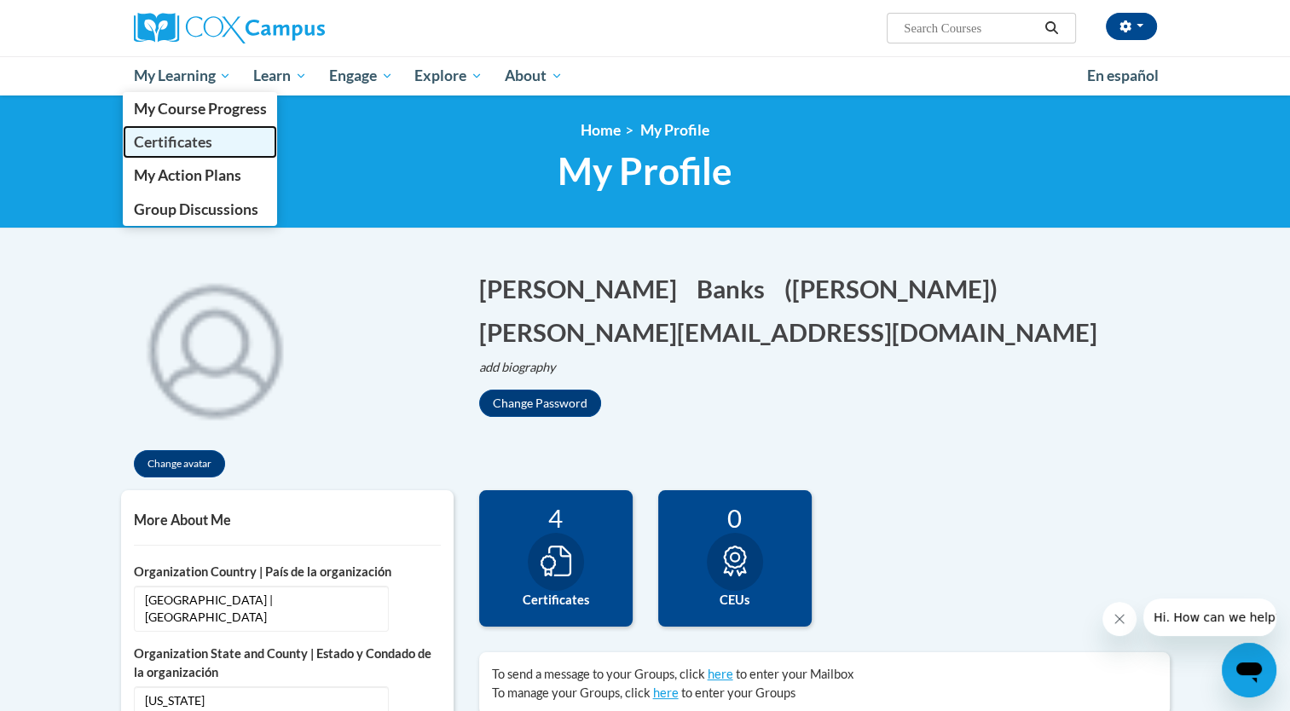
click at [197, 135] on span "Certificates" at bounding box center [172, 142] width 78 height 18
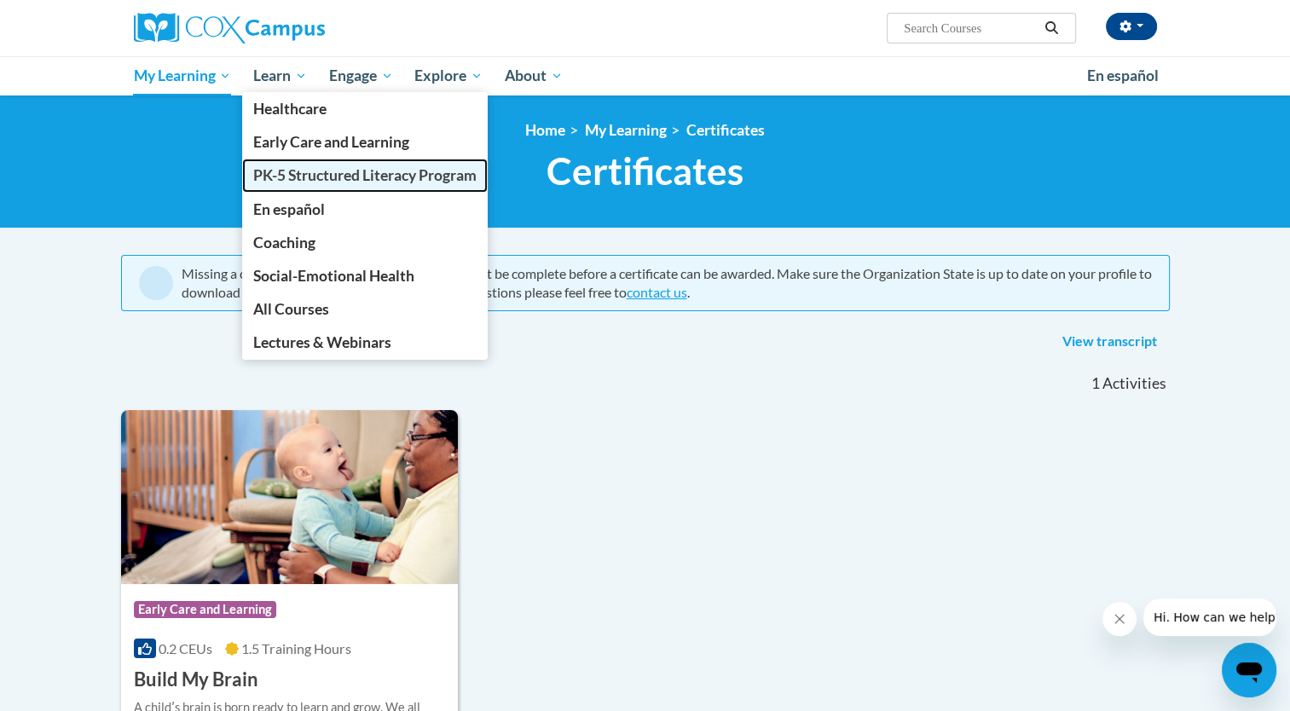
click at [285, 181] on span "PK-5 Structured Literacy Program" at bounding box center [364, 175] width 223 height 18
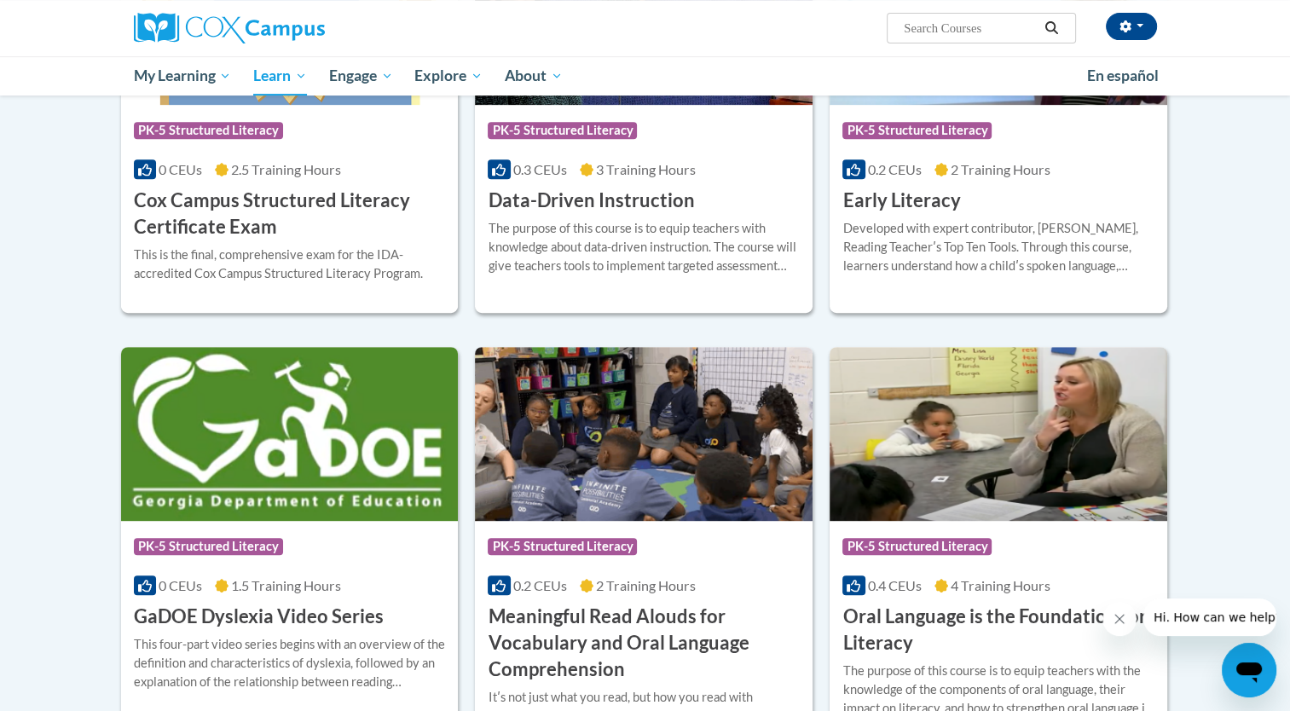
scroll to position [722, 0]
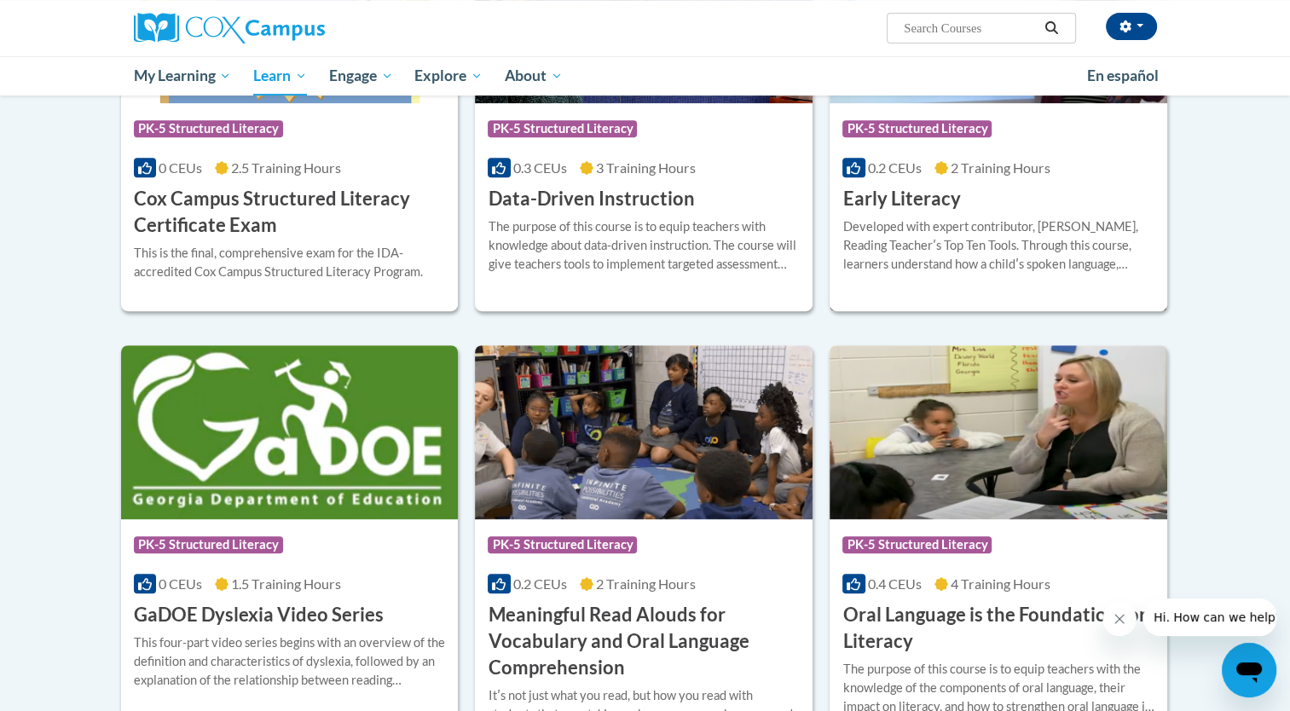
click at [930, 208] on h3 "Early Literacy" at bounding box center [902, 199] width 118 height 26
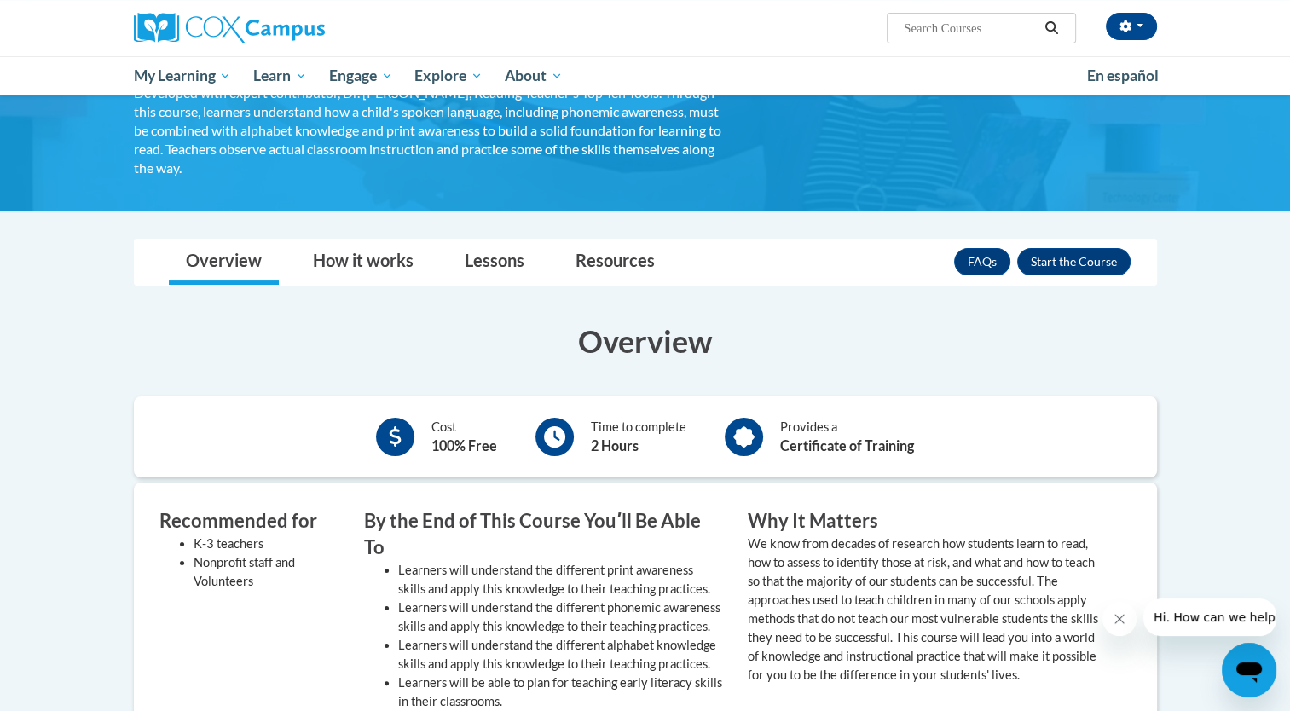
scroll to position [138, 0]
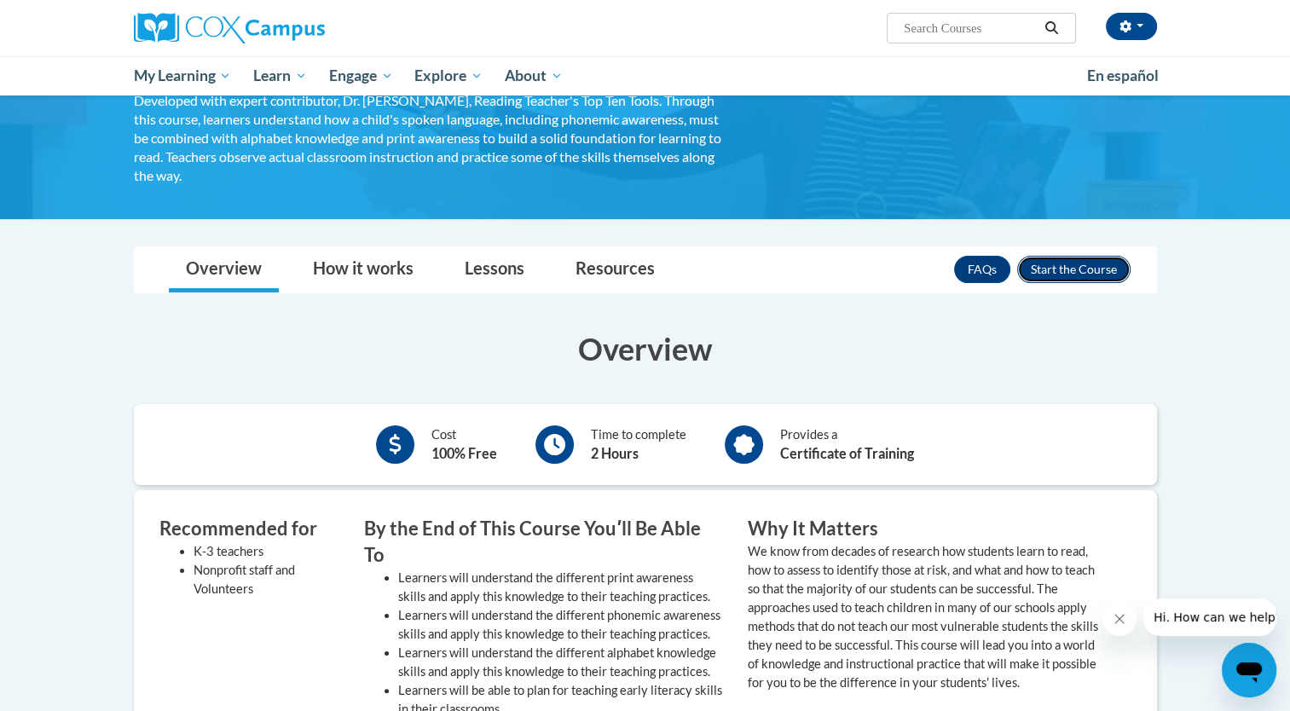
click at [1051, 273] on button "Enroll" at bounding box center [1073, 269] width 113 height 27
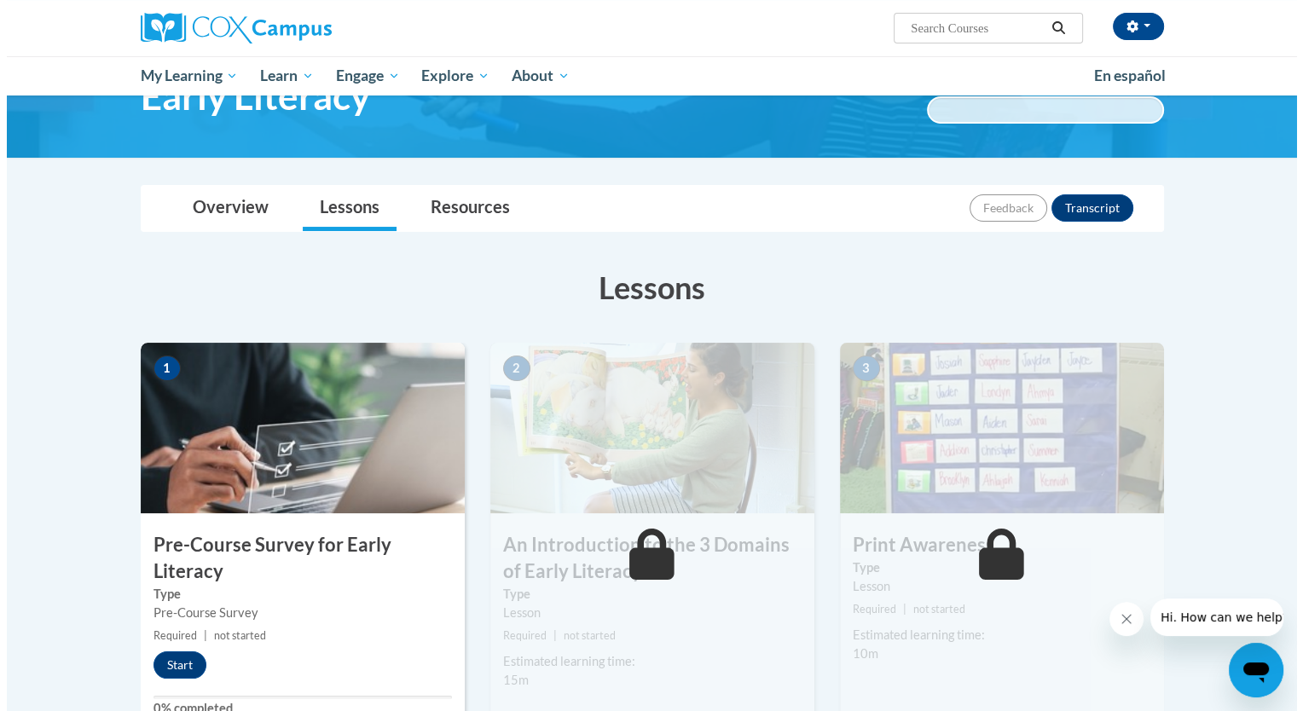
scroll to position [80, 0]
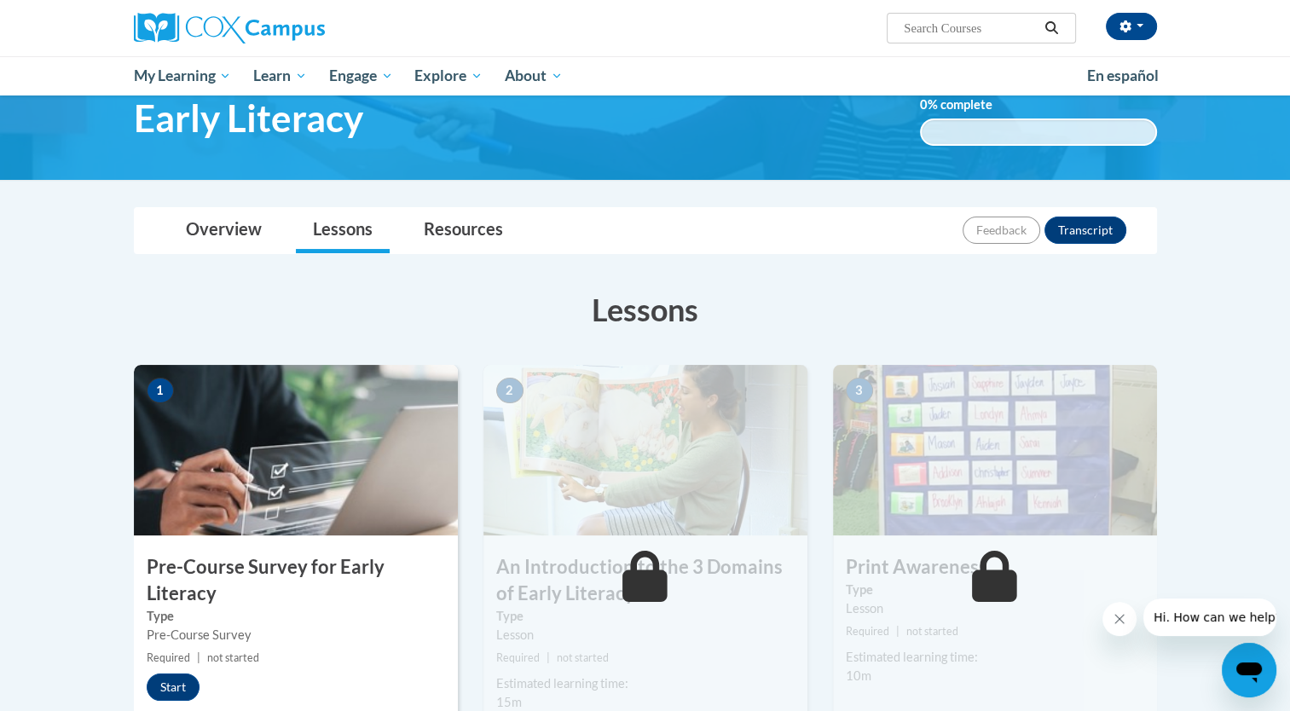
click at [172, 710] on div "1 Pre-Course Survey for Early Literacy Type Pre-Course Survey Required | not st…" at bounding box center [296, 561] width 324 height 392
click at [169, 683] on button "Start" at bounding box center [173, 687] width 53 height 27
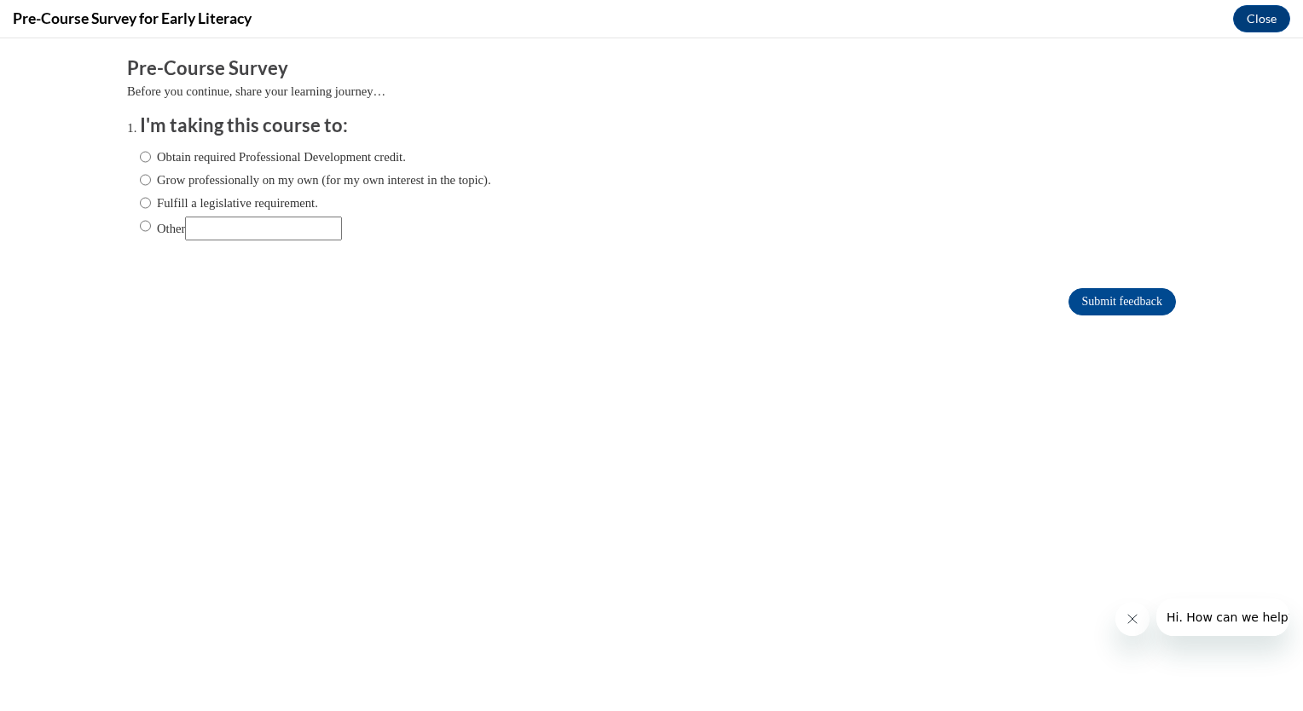
scroll to position [0, 0]
click at [320, 159] on label "Obtain required Professional Development credit." at bounding box center [273, 157] width 266 height 19
click at [151, 159] on input "Obtain required Professional Development credit." at bounding box center [145, 157] width 11 height 19
radio input "true"
click at [1075, 304] on input "Submit feedback" at bounding box center [1122, 301] width 107 height 27
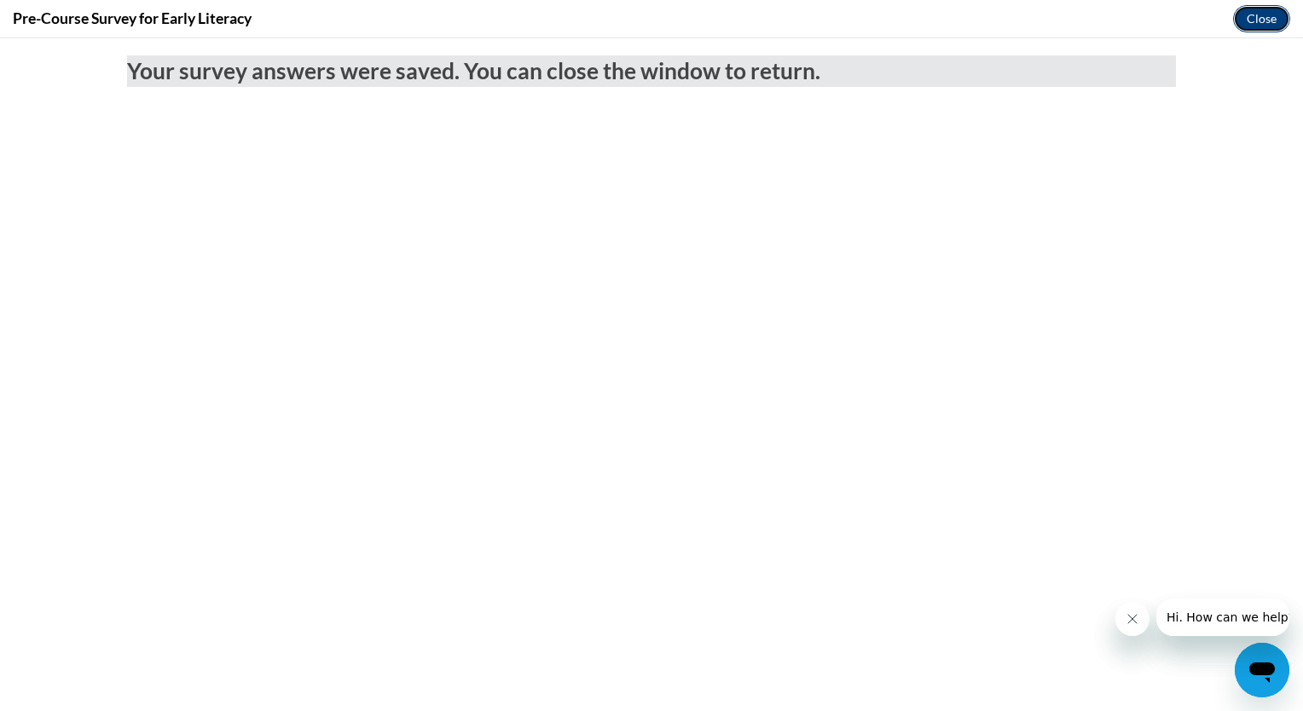
click at [1255, 9] on button "Close" at bounding box center [1261, 18] width 57 height 27
